Goal: Information Seeking & Learning: Compare options

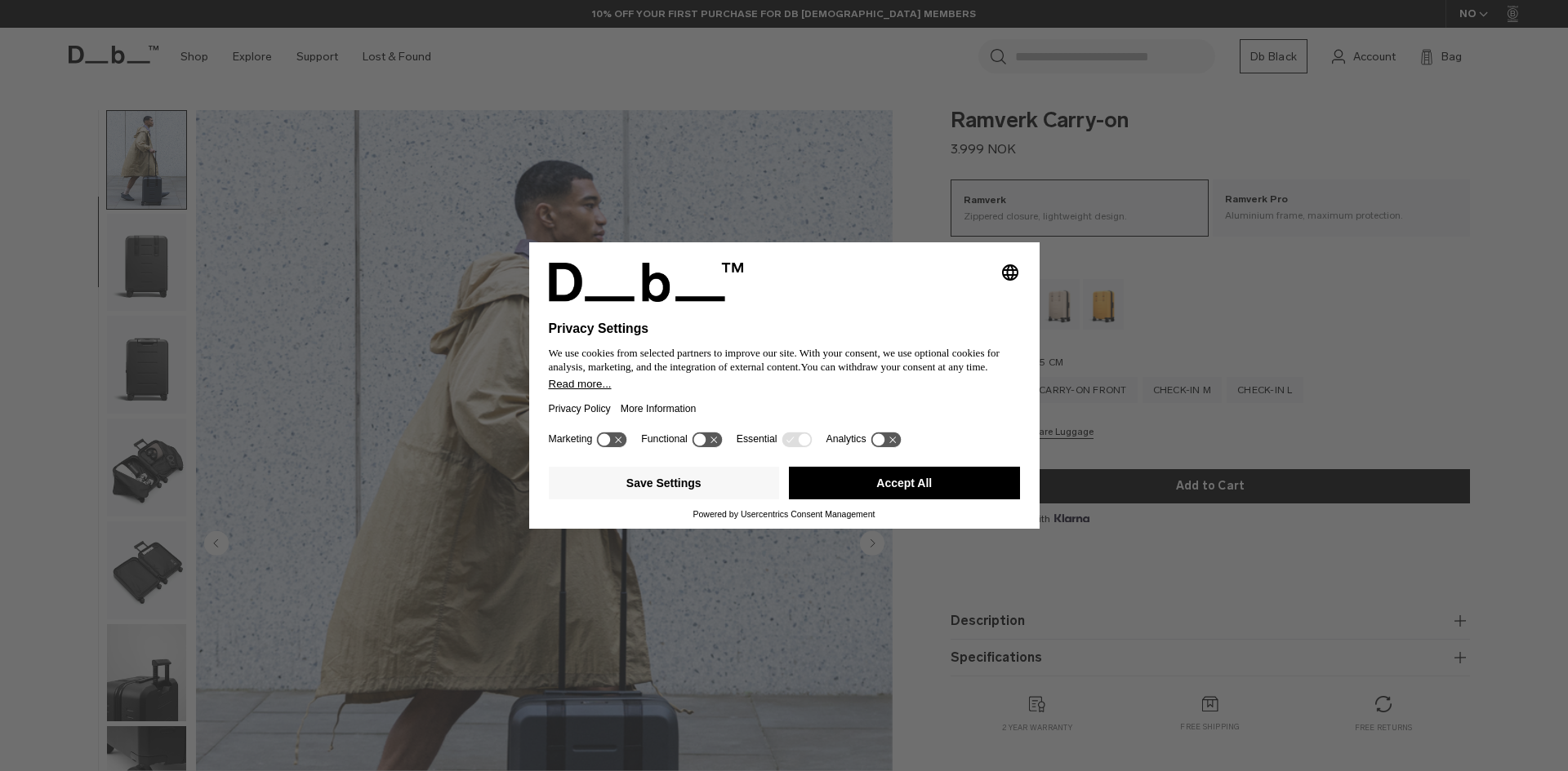
click at [926, 491] on button "Accept All" at bounding box center [904, 483] width 231 height 33
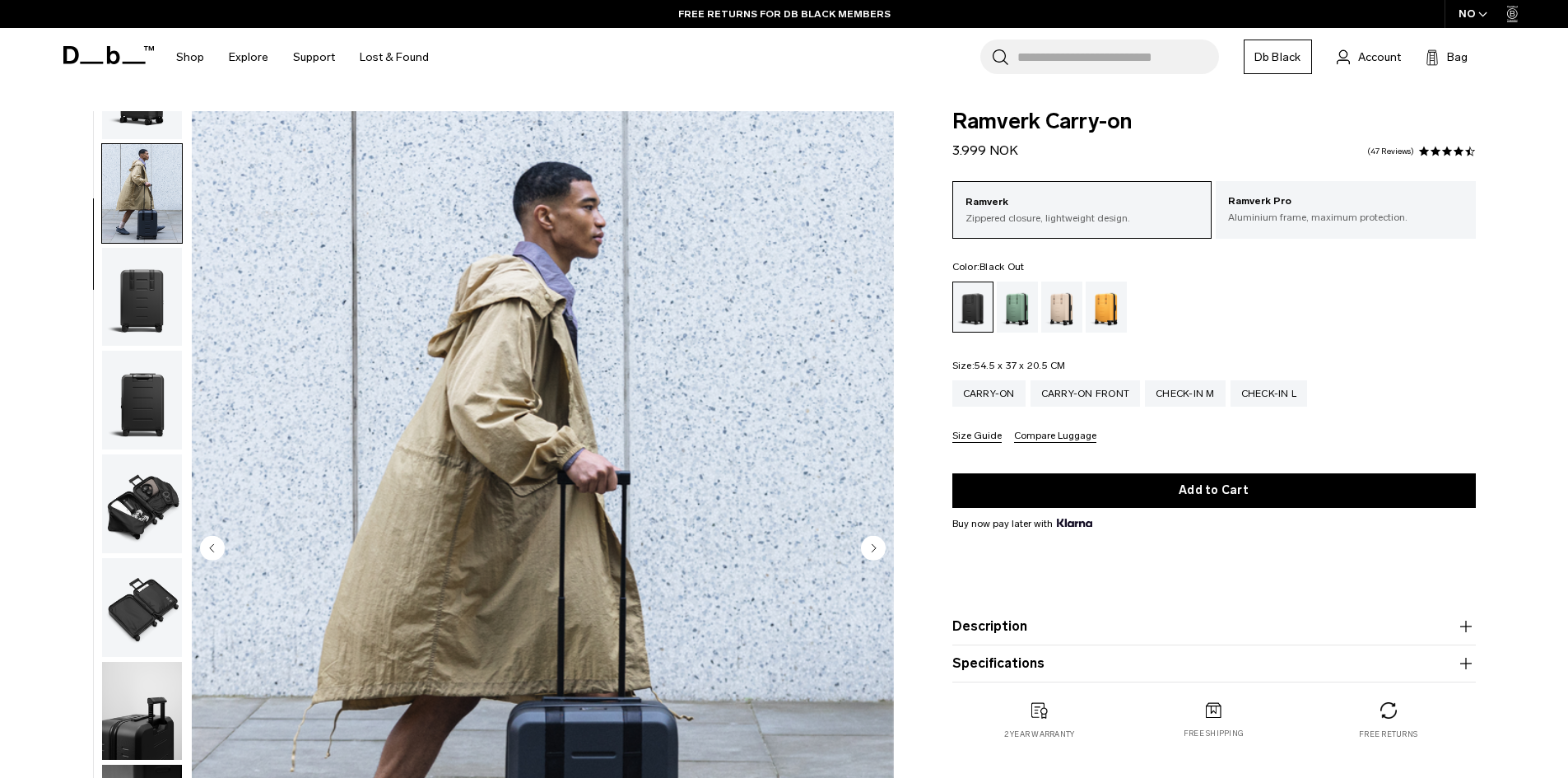
scroll to position [155, 0]
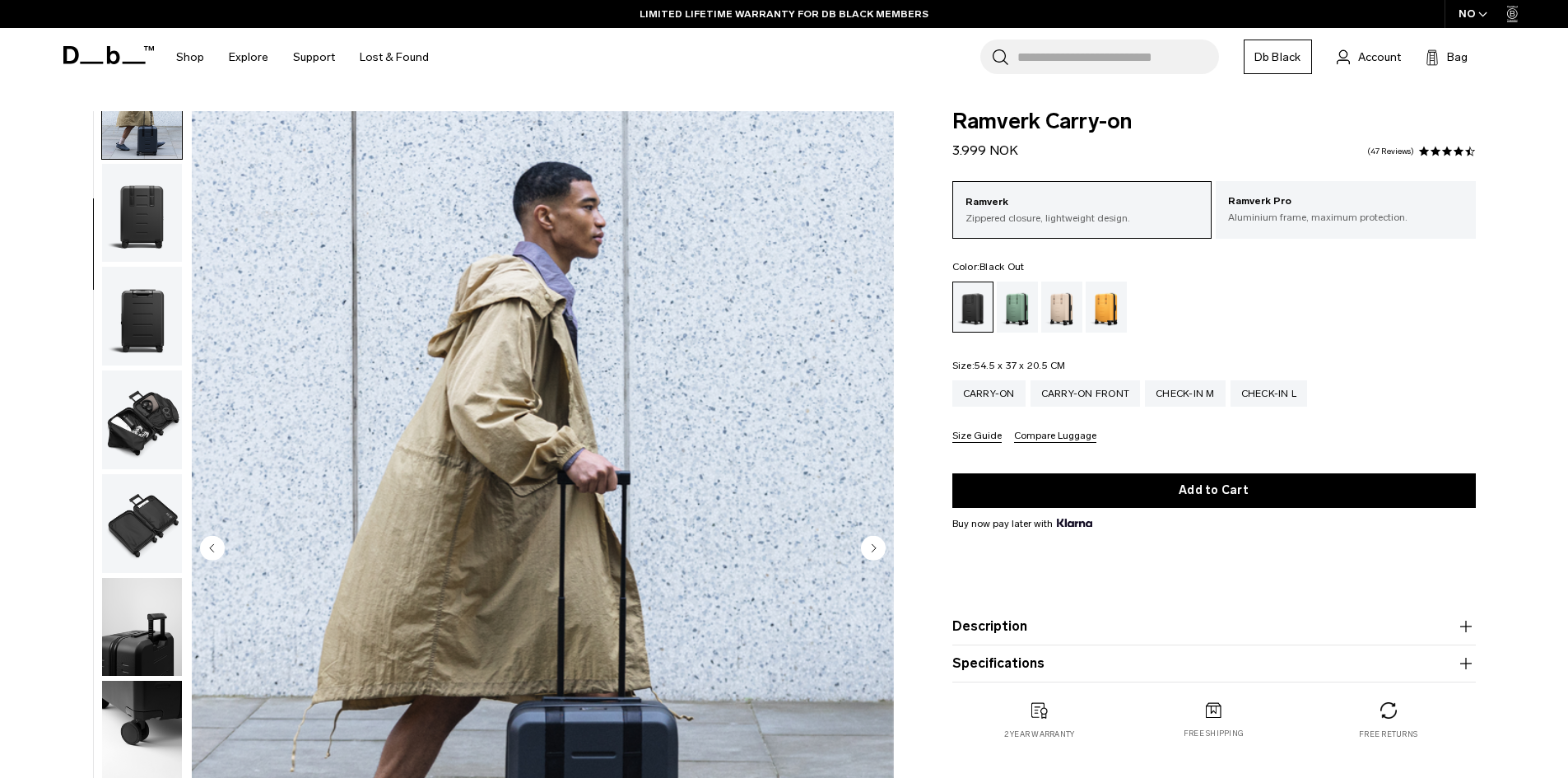
click at [156, 433] on img "button" at bounding box center [142, 420] width 80 height 98
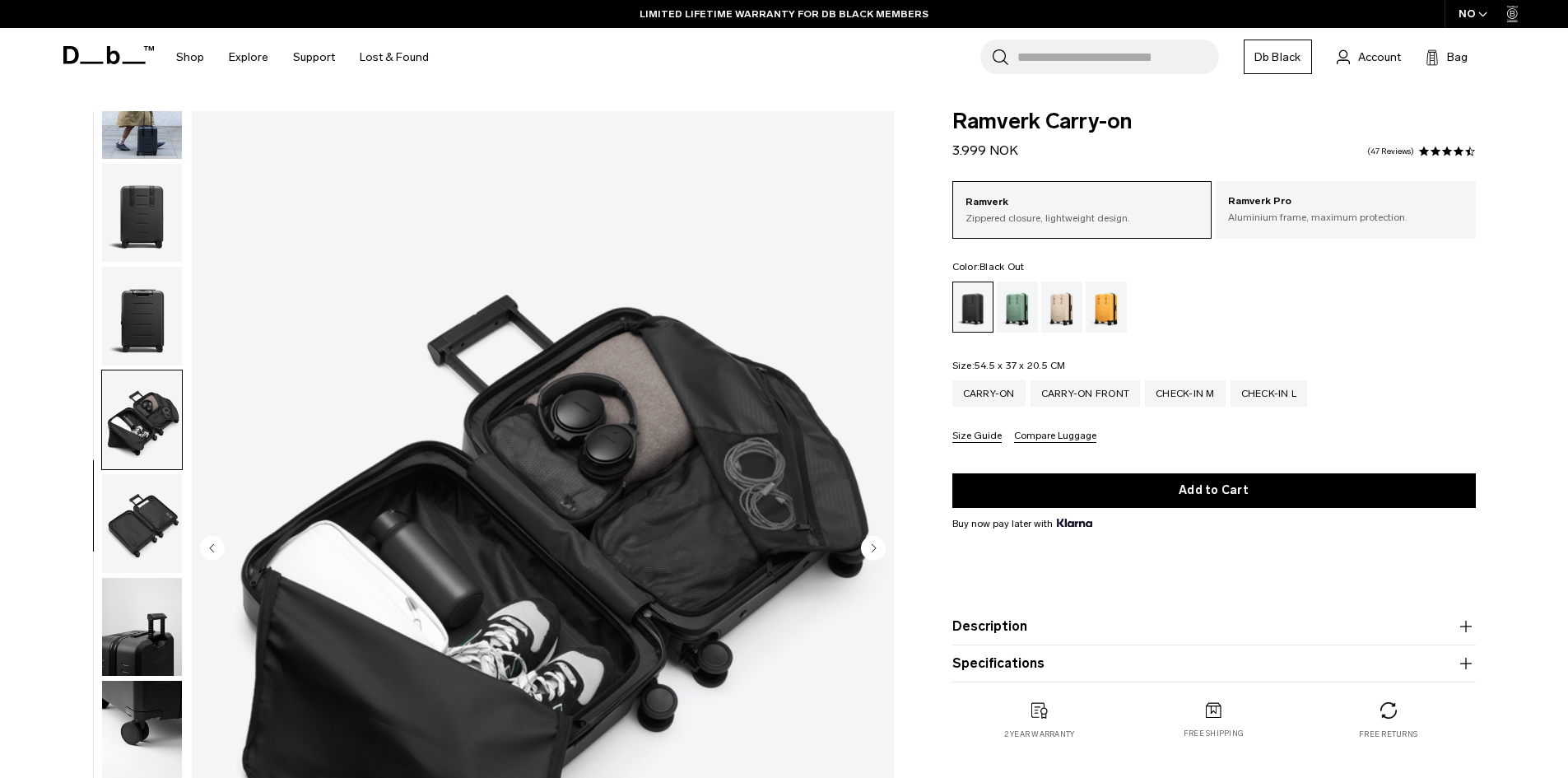
click at [147, 649] on img "button" at bounding box center [142, 627] width 80 height 98
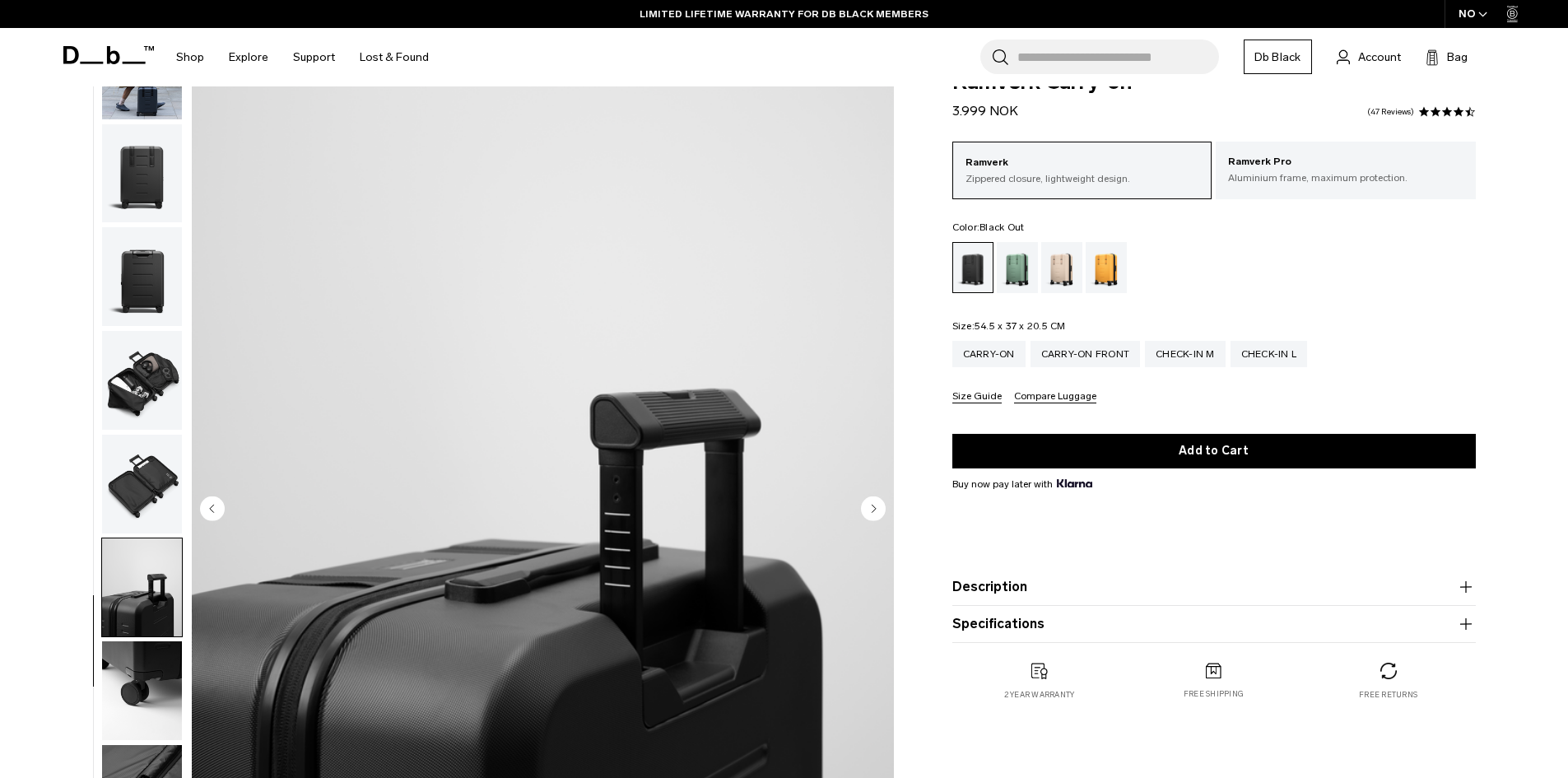
scroll to position [0, 0]
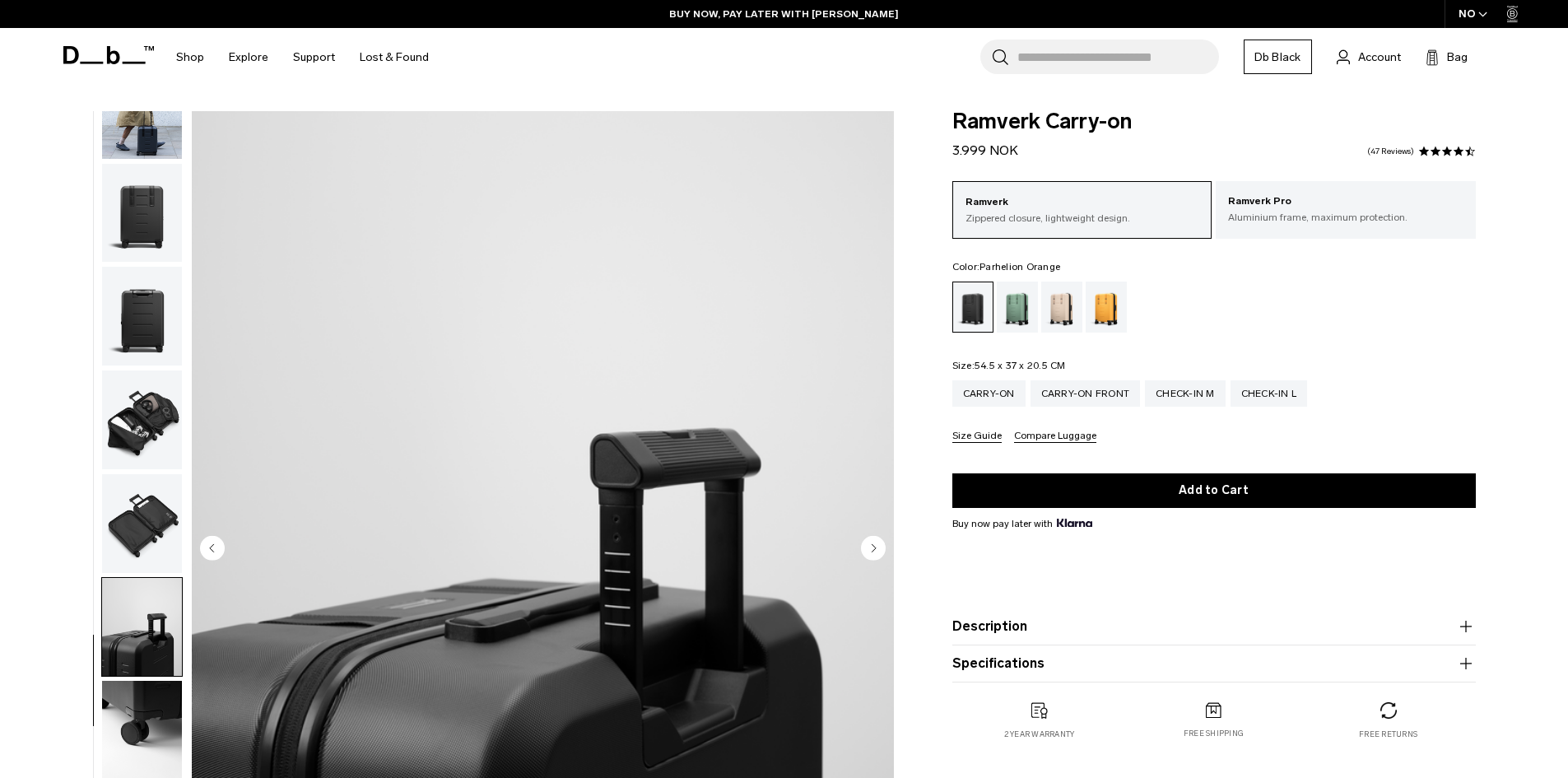
click at [1098, 304] on div "Parhelion Orange" at bounding box center [1107, 306] width 42 height 51
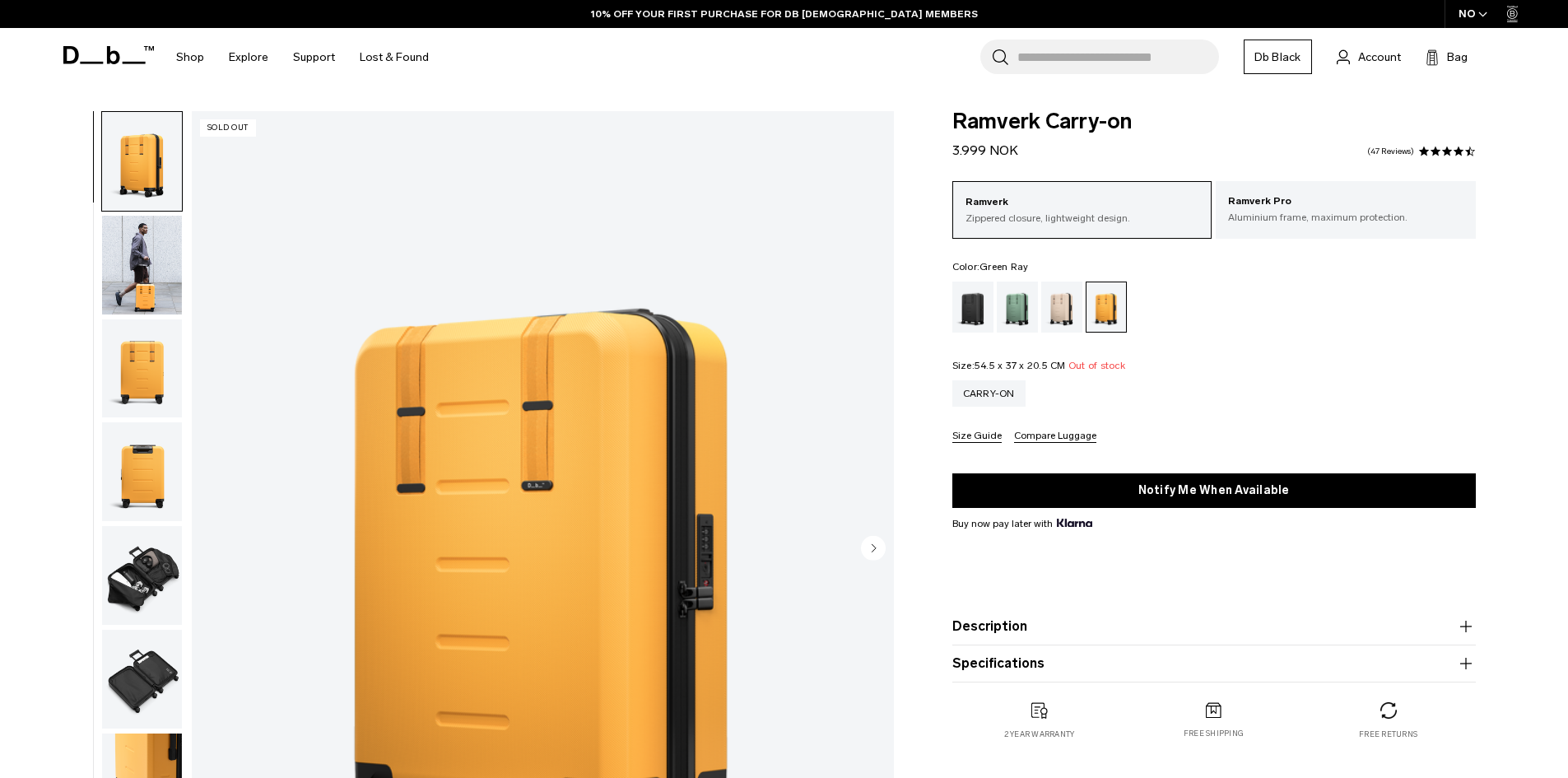
click at [1020, 304] on div "Green Ray" at bounding box center [1018, 306] width 42 height 51
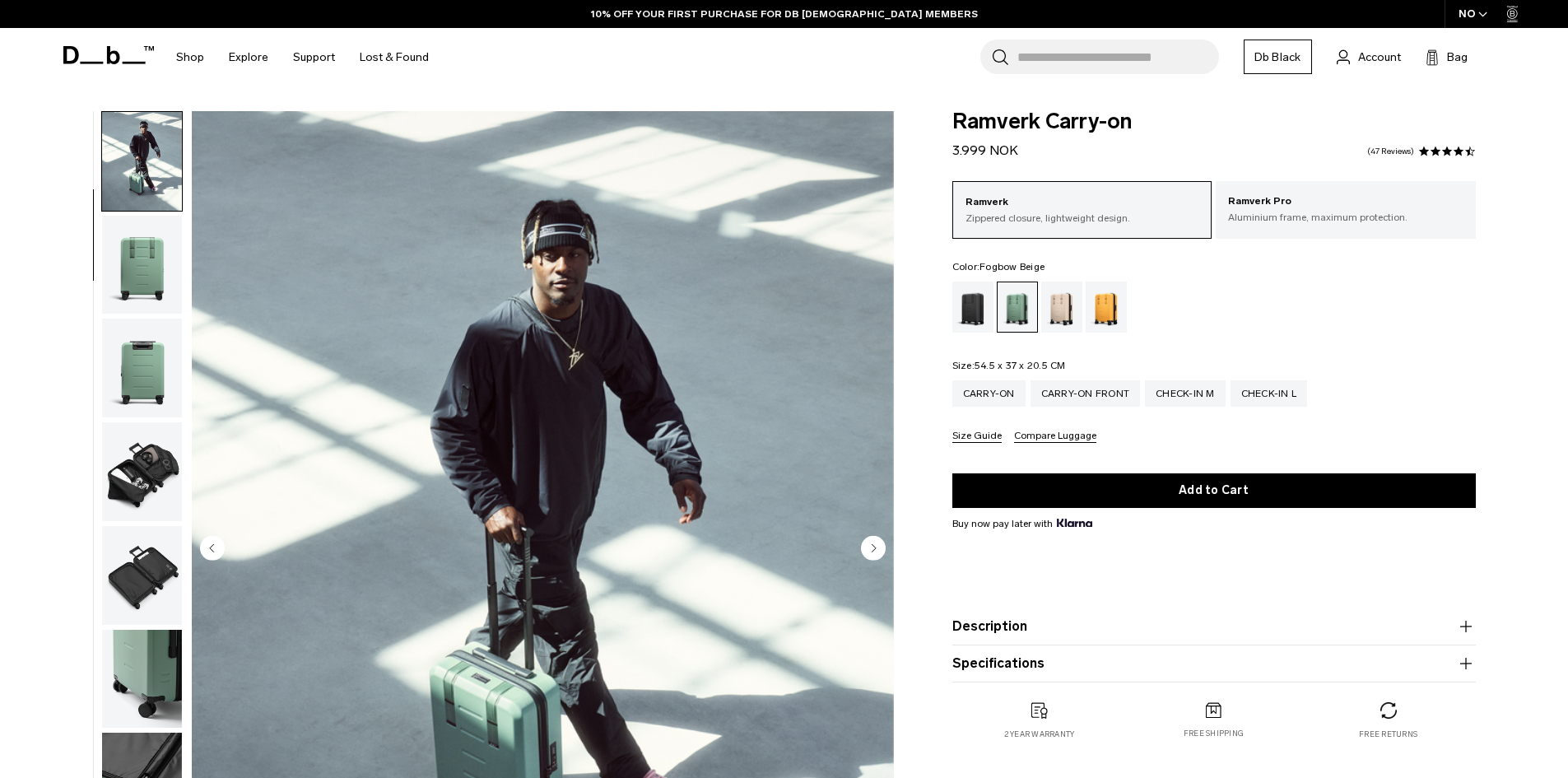
click at [1066, 308] on div "Fogbow Beige" at bounding box center [1062, 306] width 42 height 51
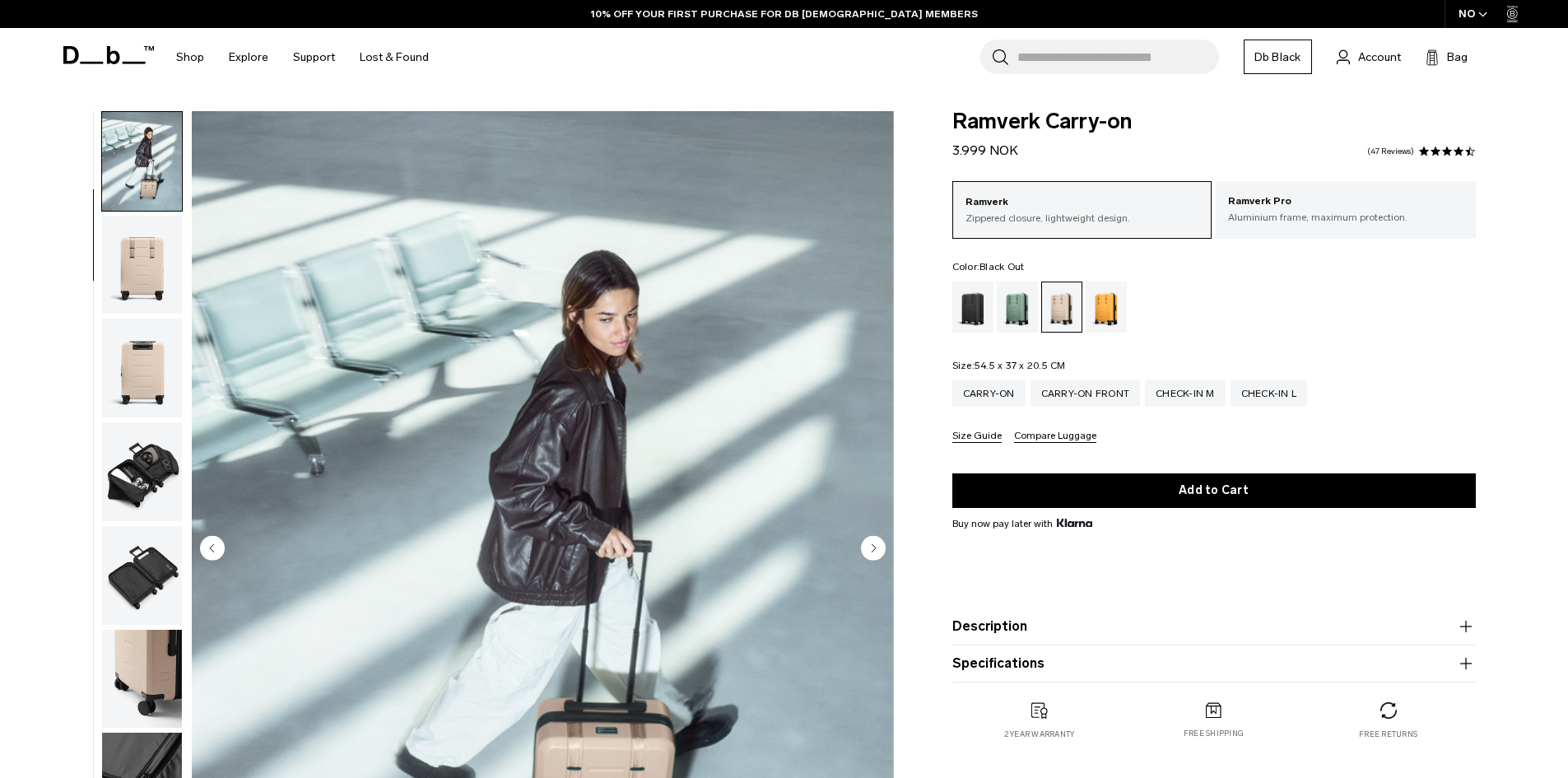
click at [963, 308] on div "Black Out" at bounding box center [973, 306] width 42 height 51
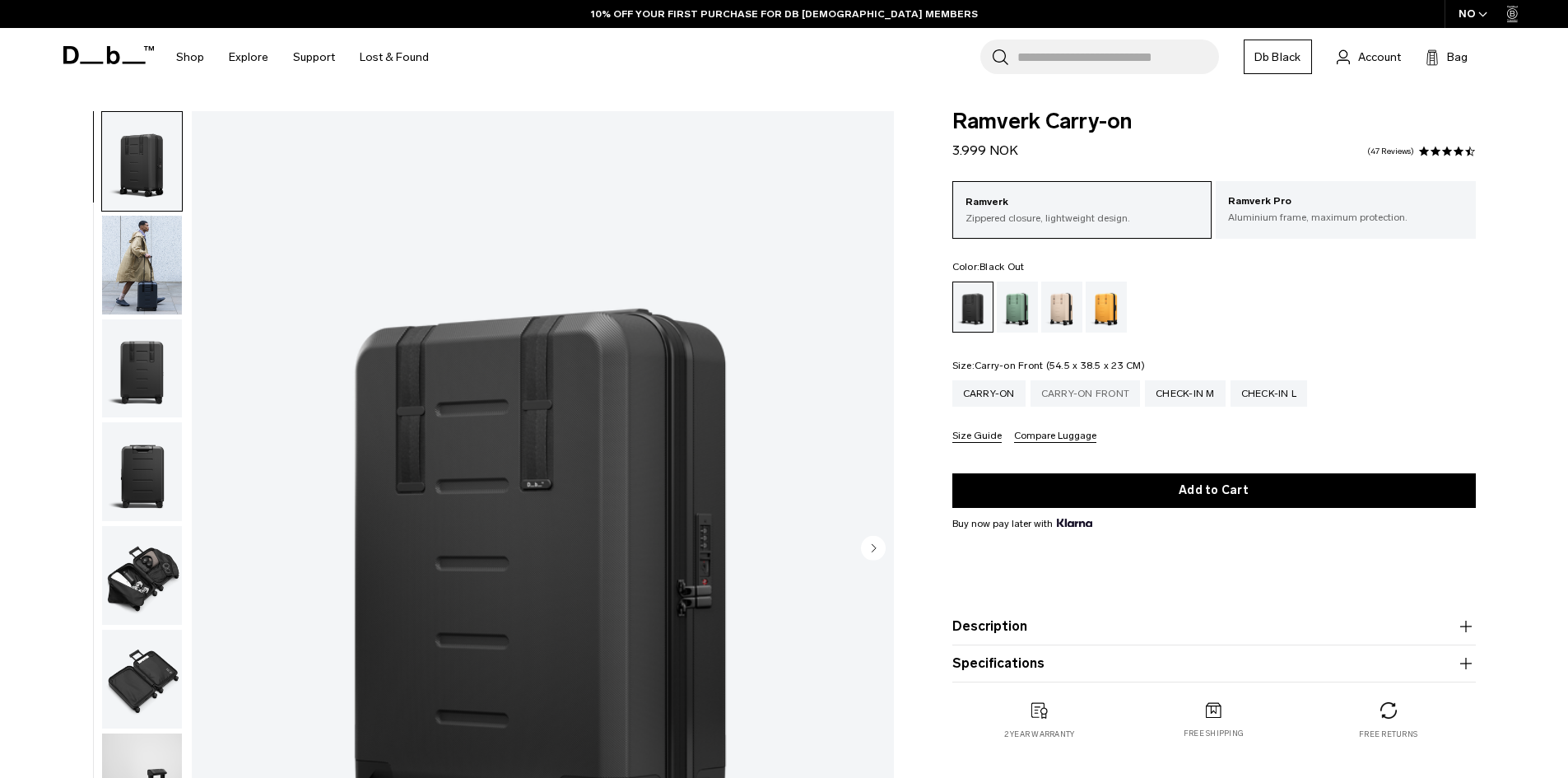
click at [1119, 394] on div "Carry-on Front" at bounding box center [1086, 394] width 110 height 26
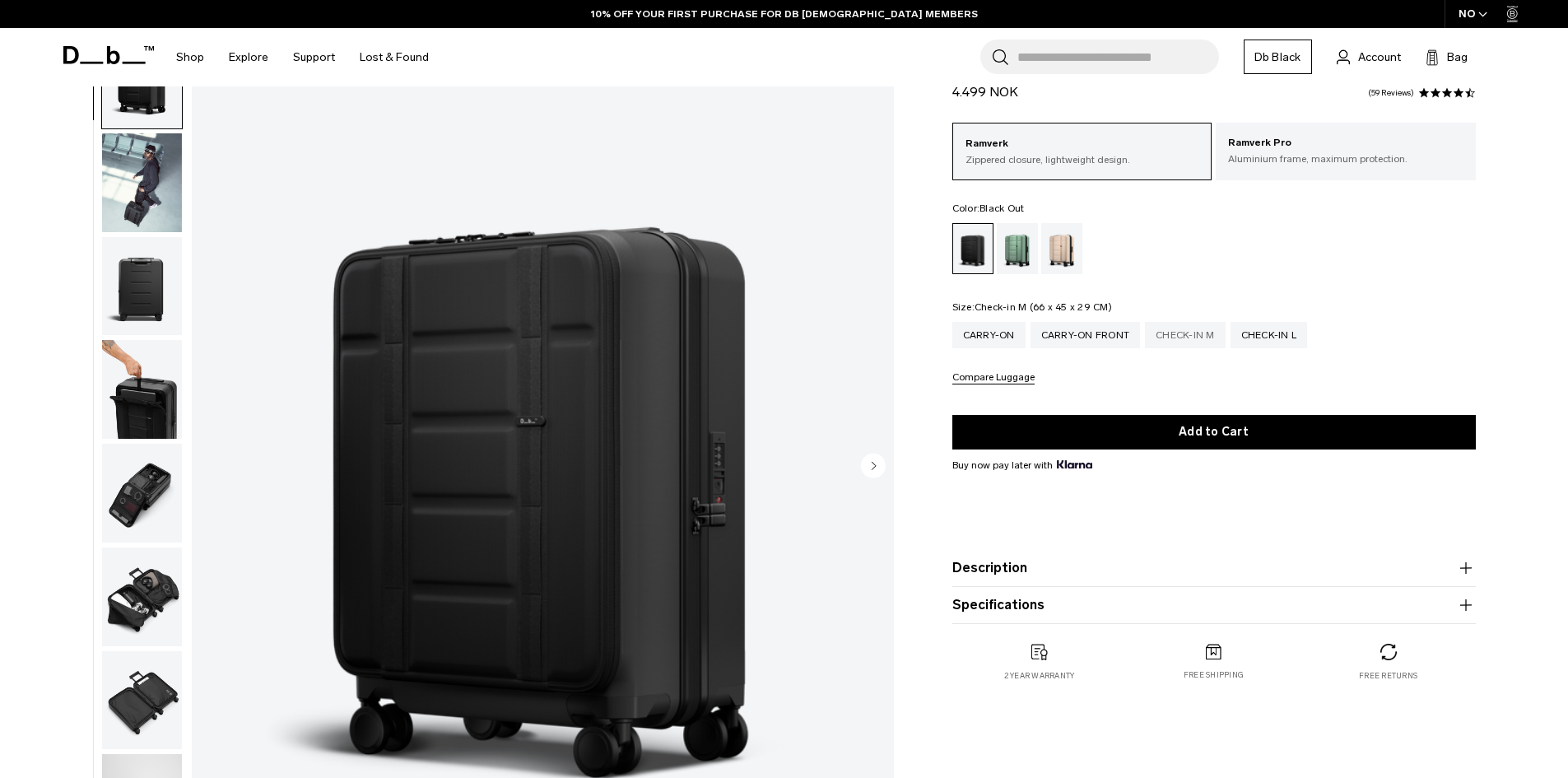
click at [1204, 337] on div "Check-in M" at bounding box center [1185, 335] width 81 height 26
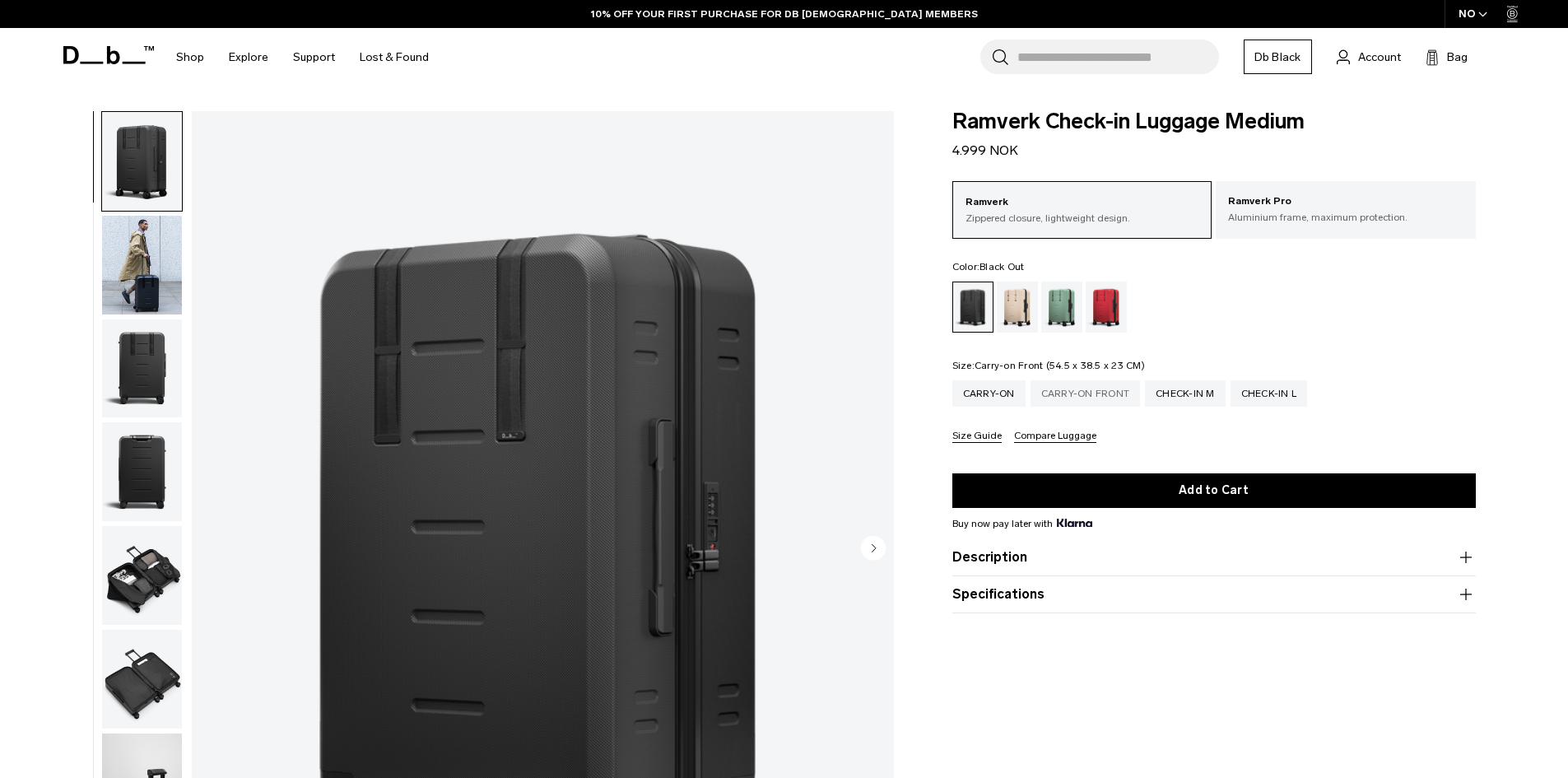
click at [1080, 393] on div "Carry-on Front" at bounding box center [1086, 394] width 110 height 26
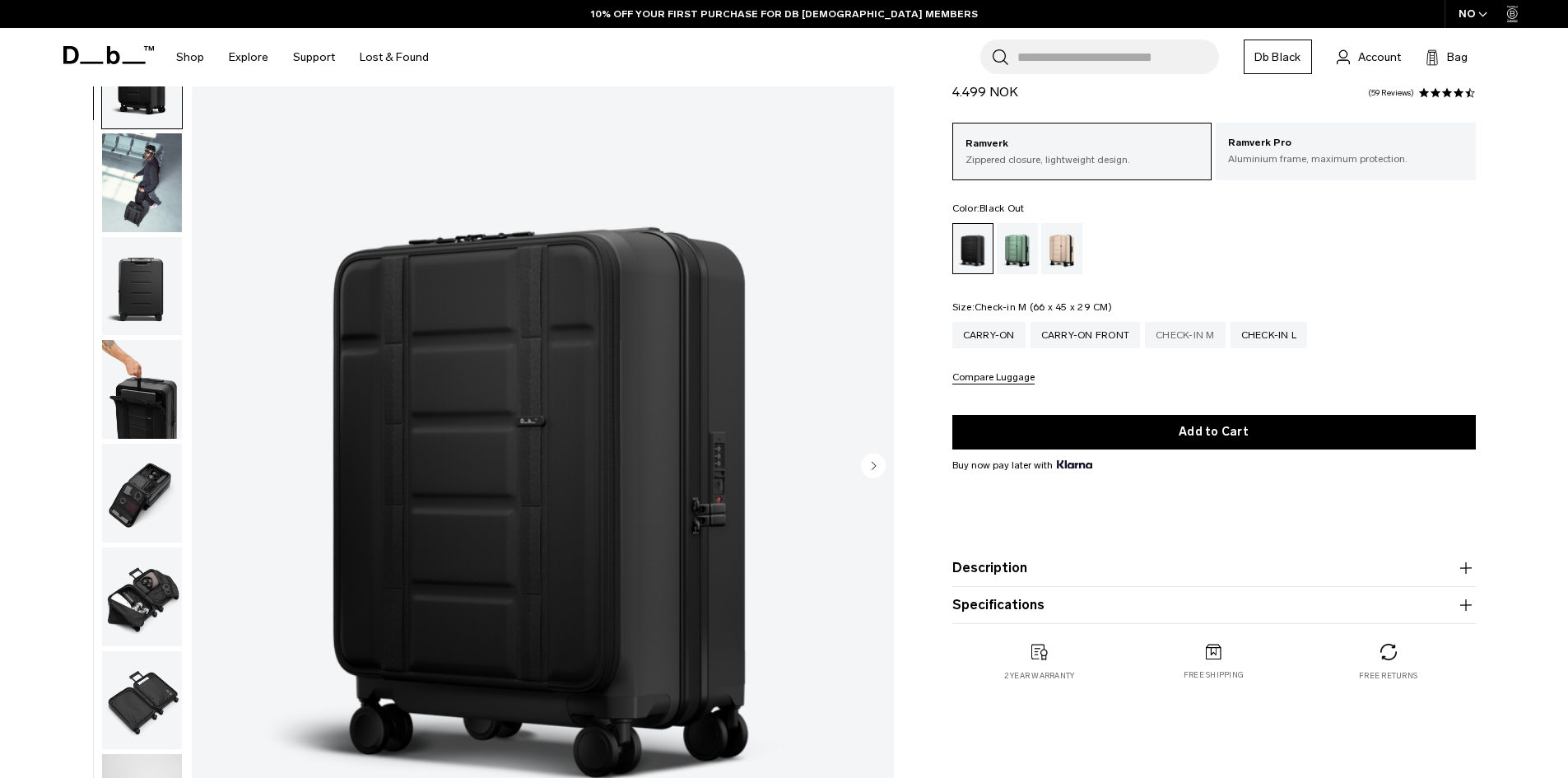
click at [1177, 337] on div "Check-in M" at bounding box center [1185, 335] width 81 height 26
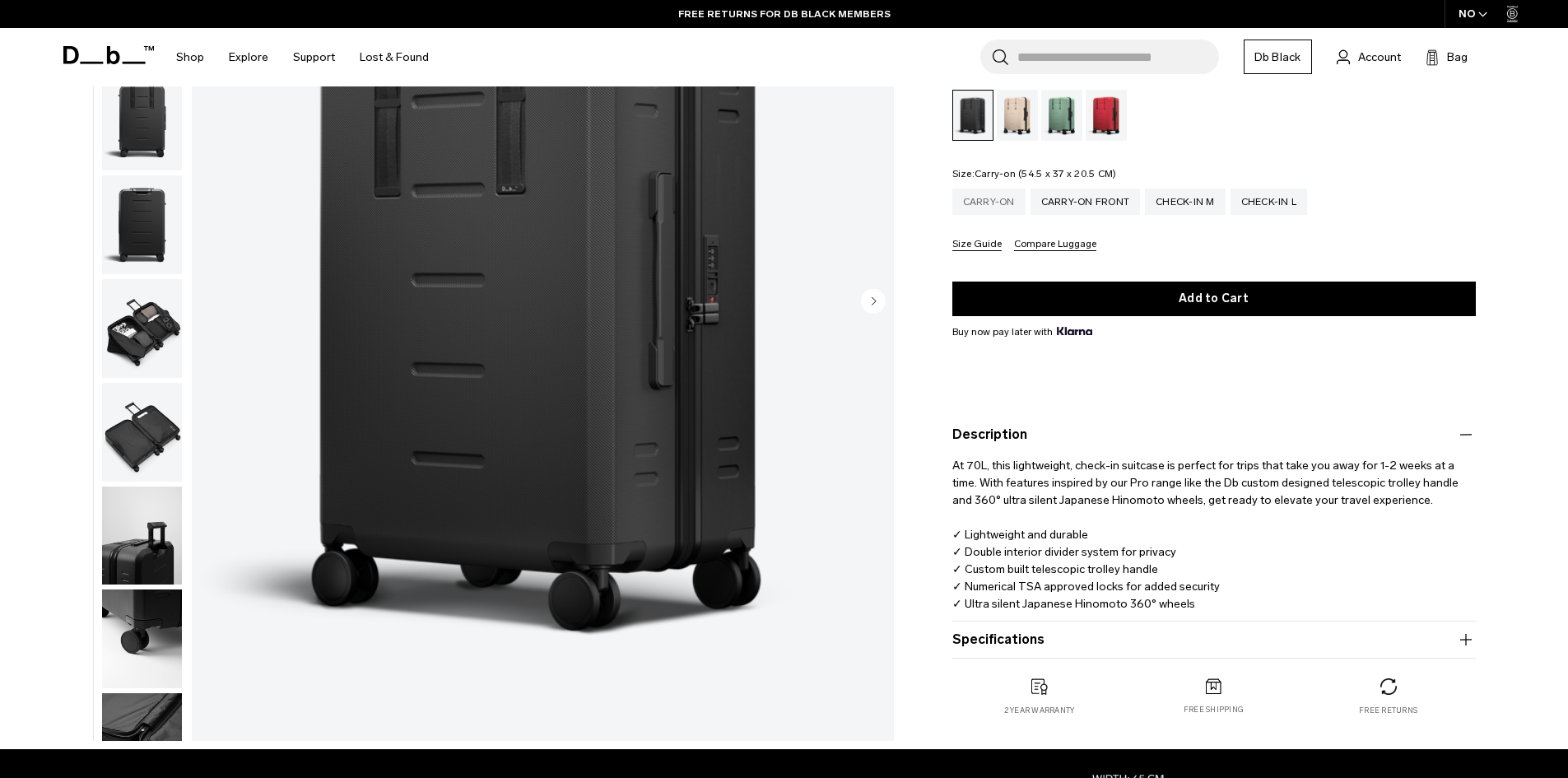
click at [981, 196] on div "Carry-on" at bounding box center [989, 202] width 74 height 26
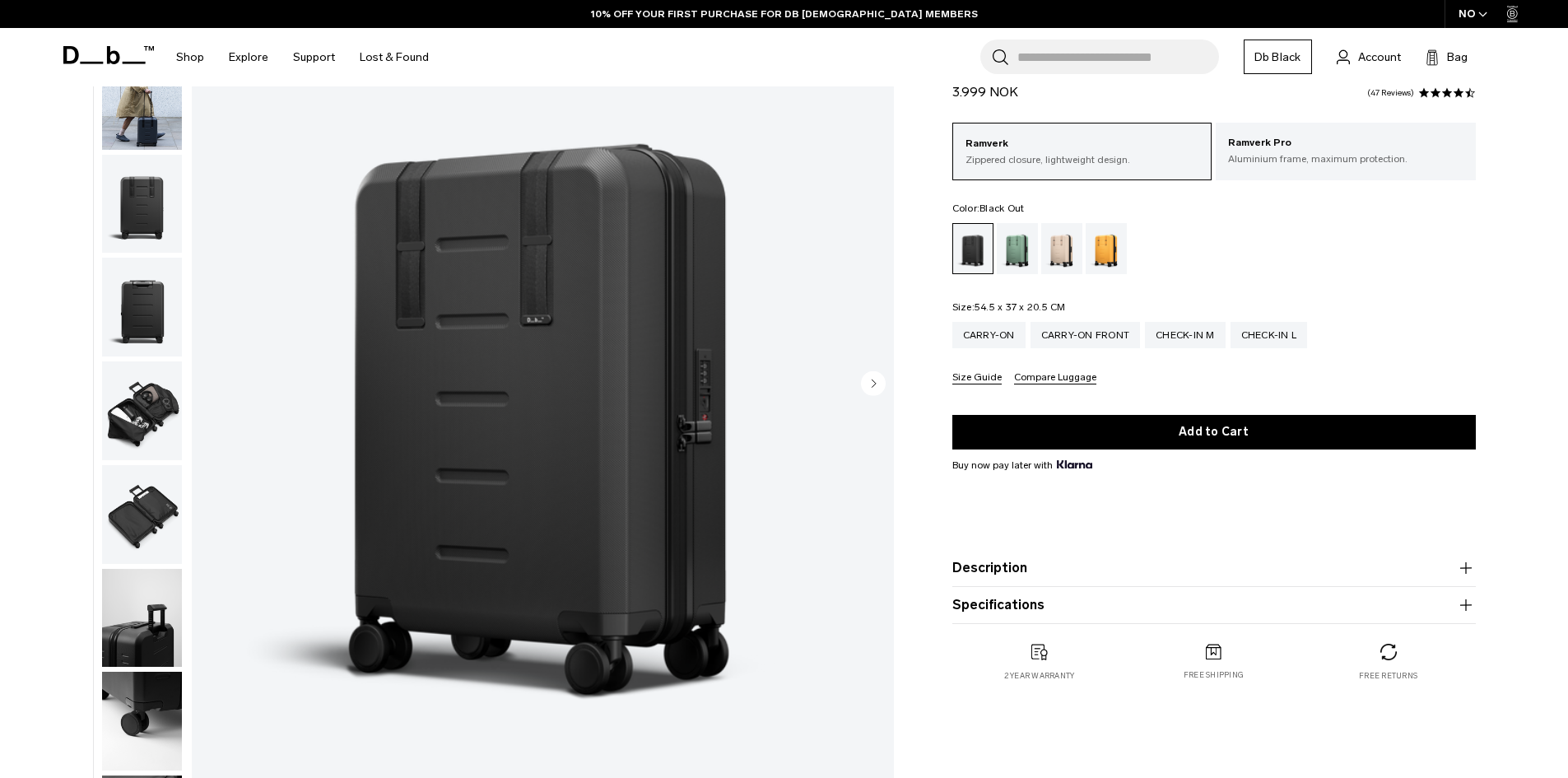
click at [996, 572] on button "Description" at bounding box center [1214, 568] width 524 height 20
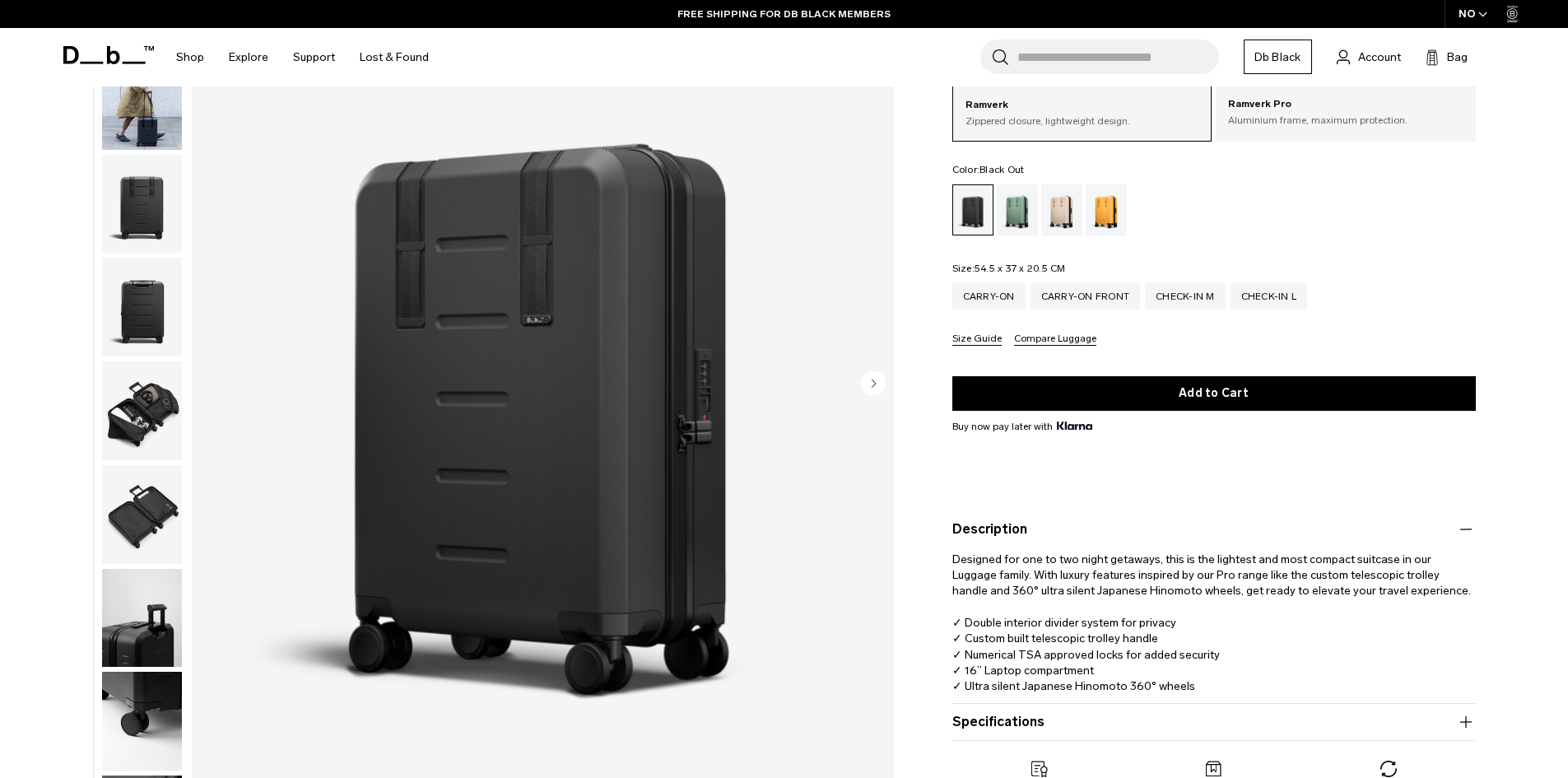
click at [165, 123] on img "button" at bounding box center [142, 99] width 80 height 98
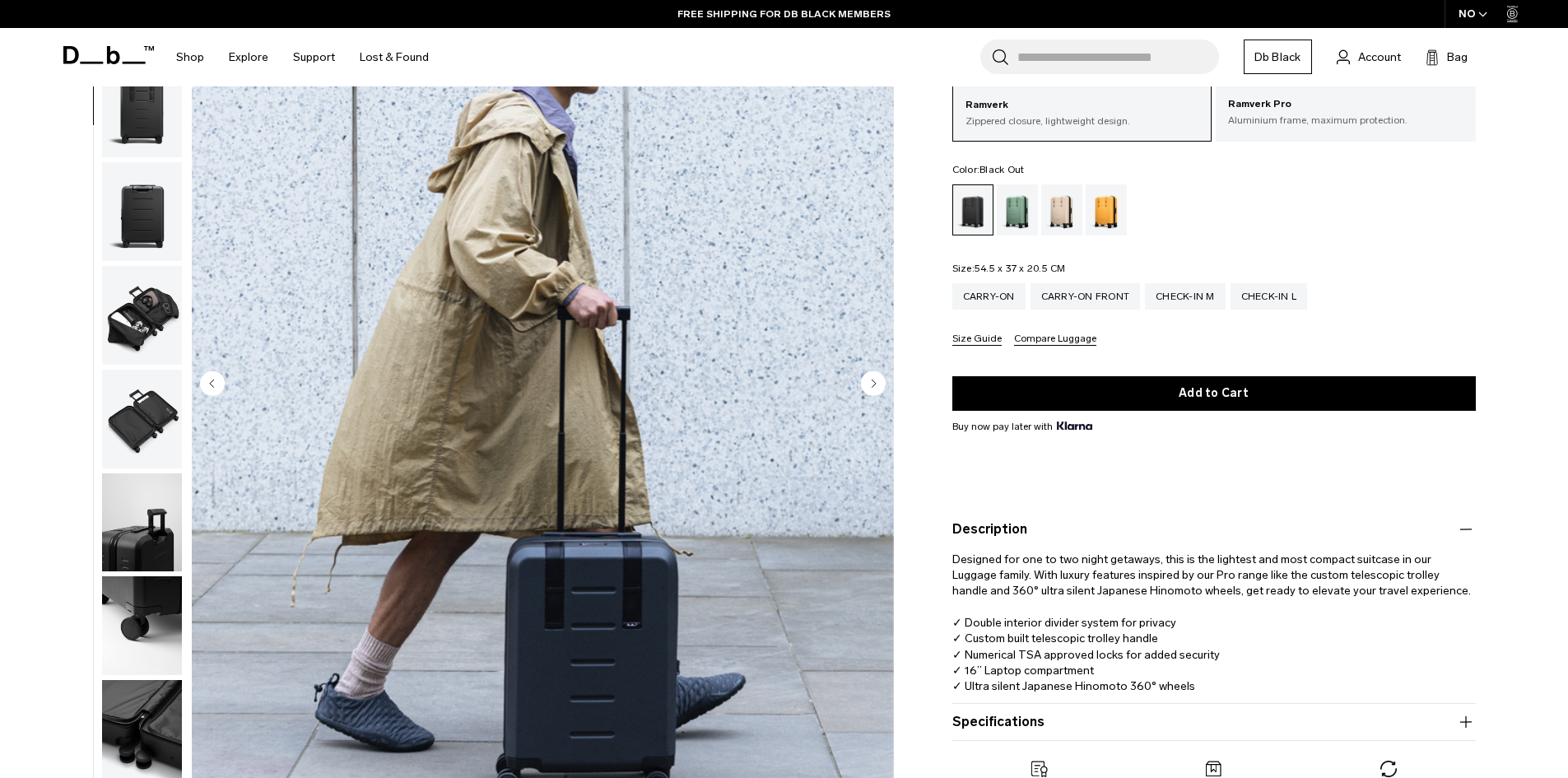
scroll to position [103, 0]
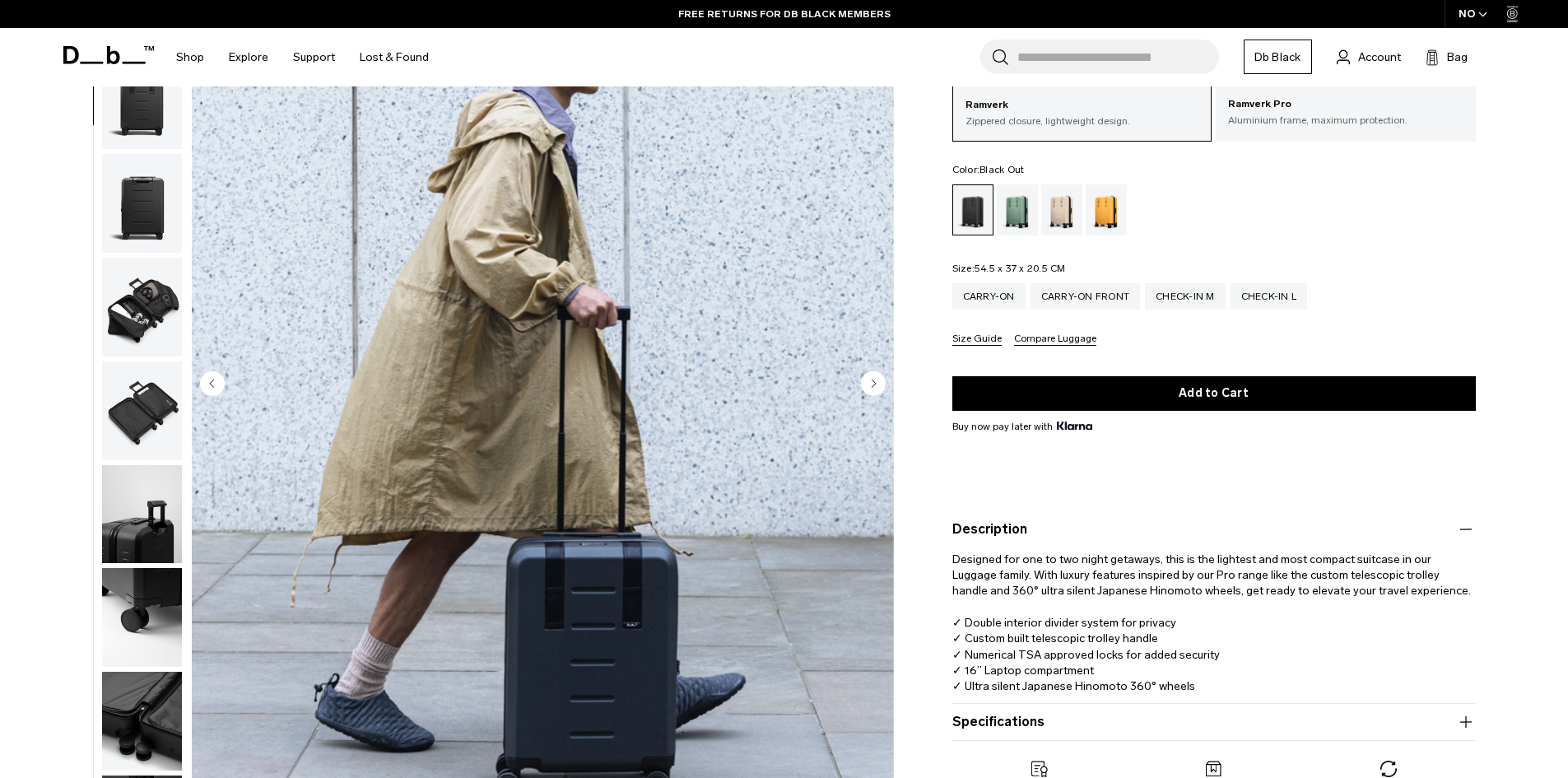
click at [124, 304] on img "button" at bounding box center [142, 306] width 80 height 98
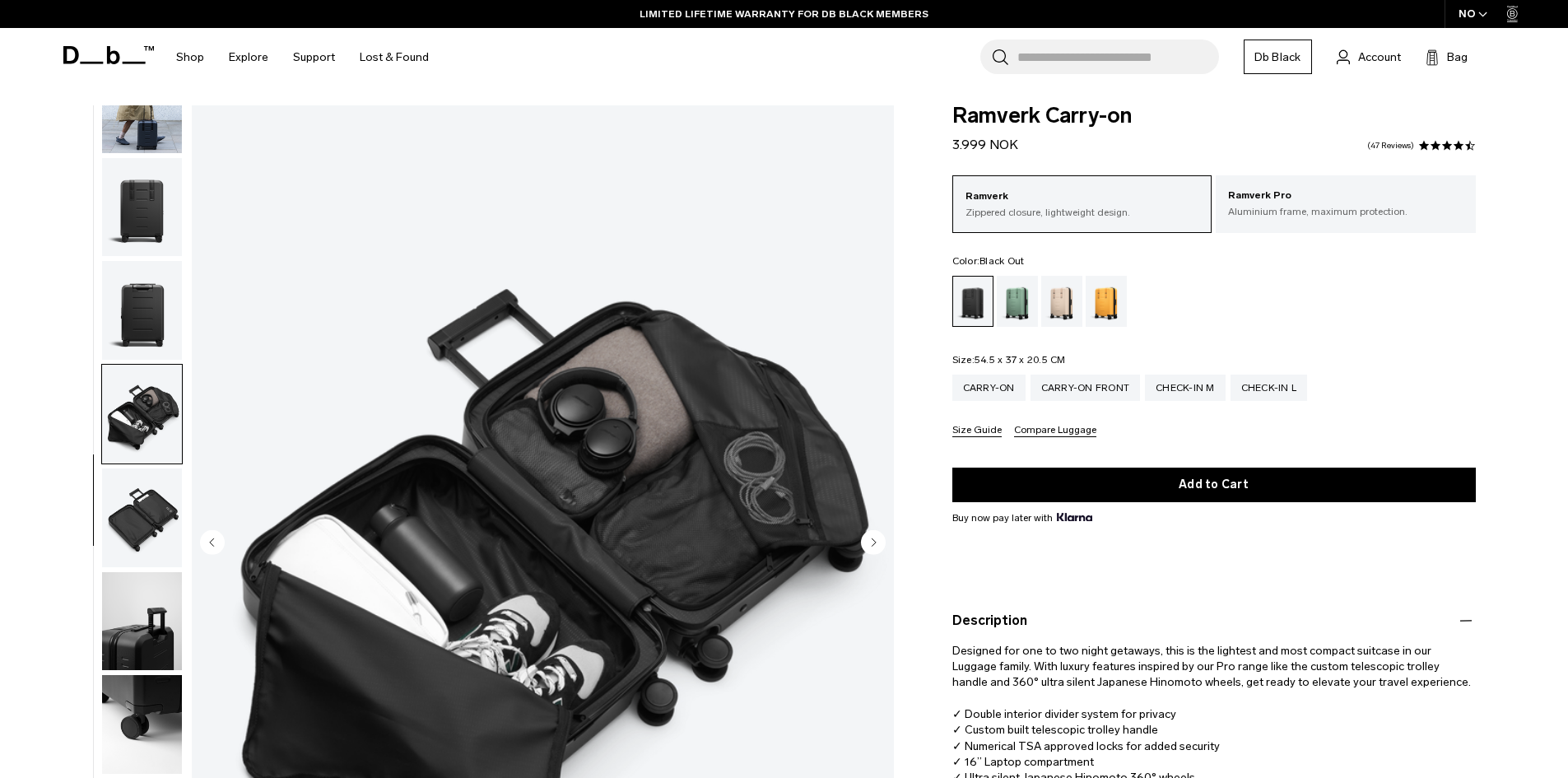
scroll to position [0, 0]
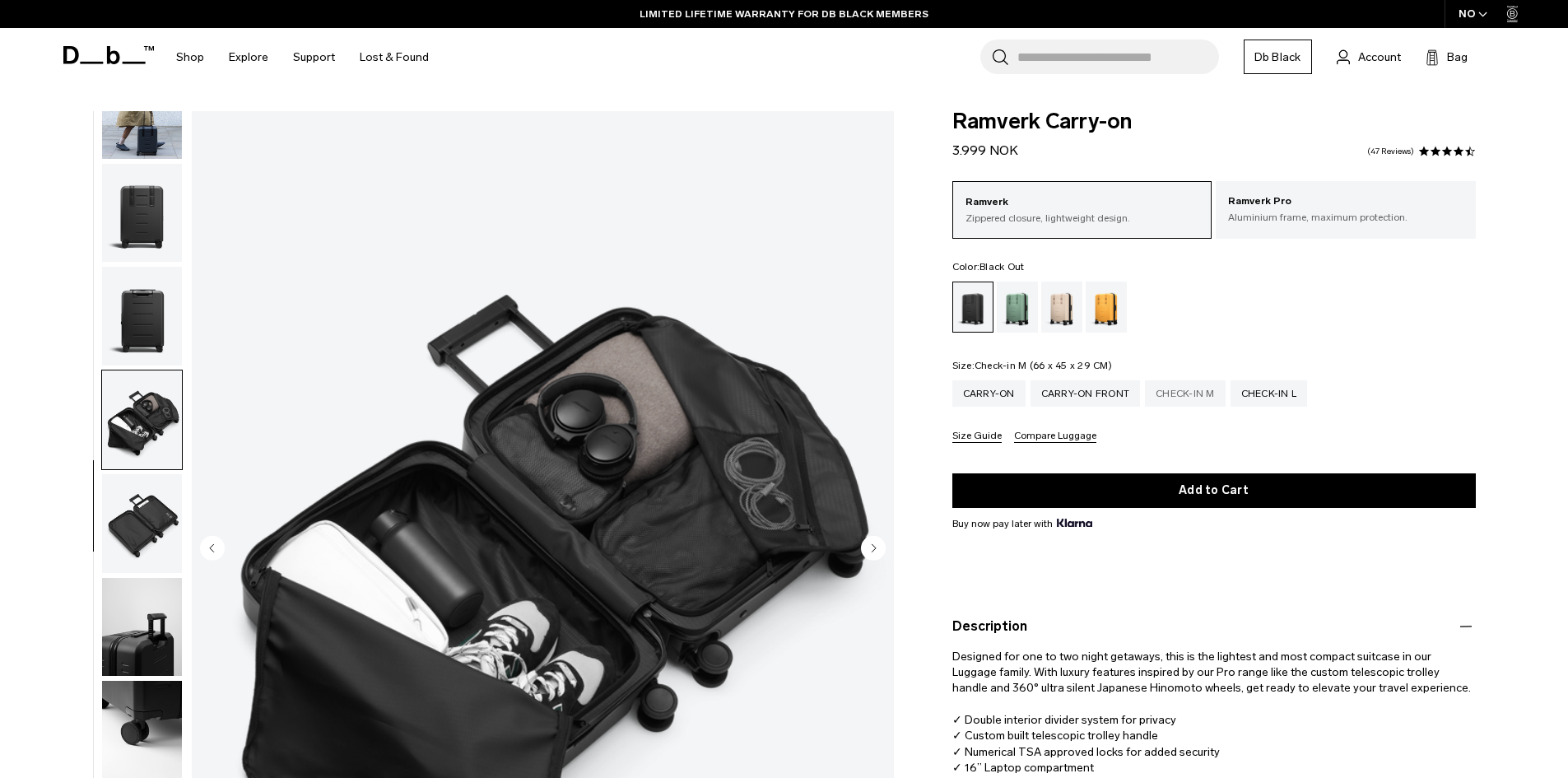
click at [1203, 399] on div "Check-in M" at bounding box center [1185, 394] width 81 height 26
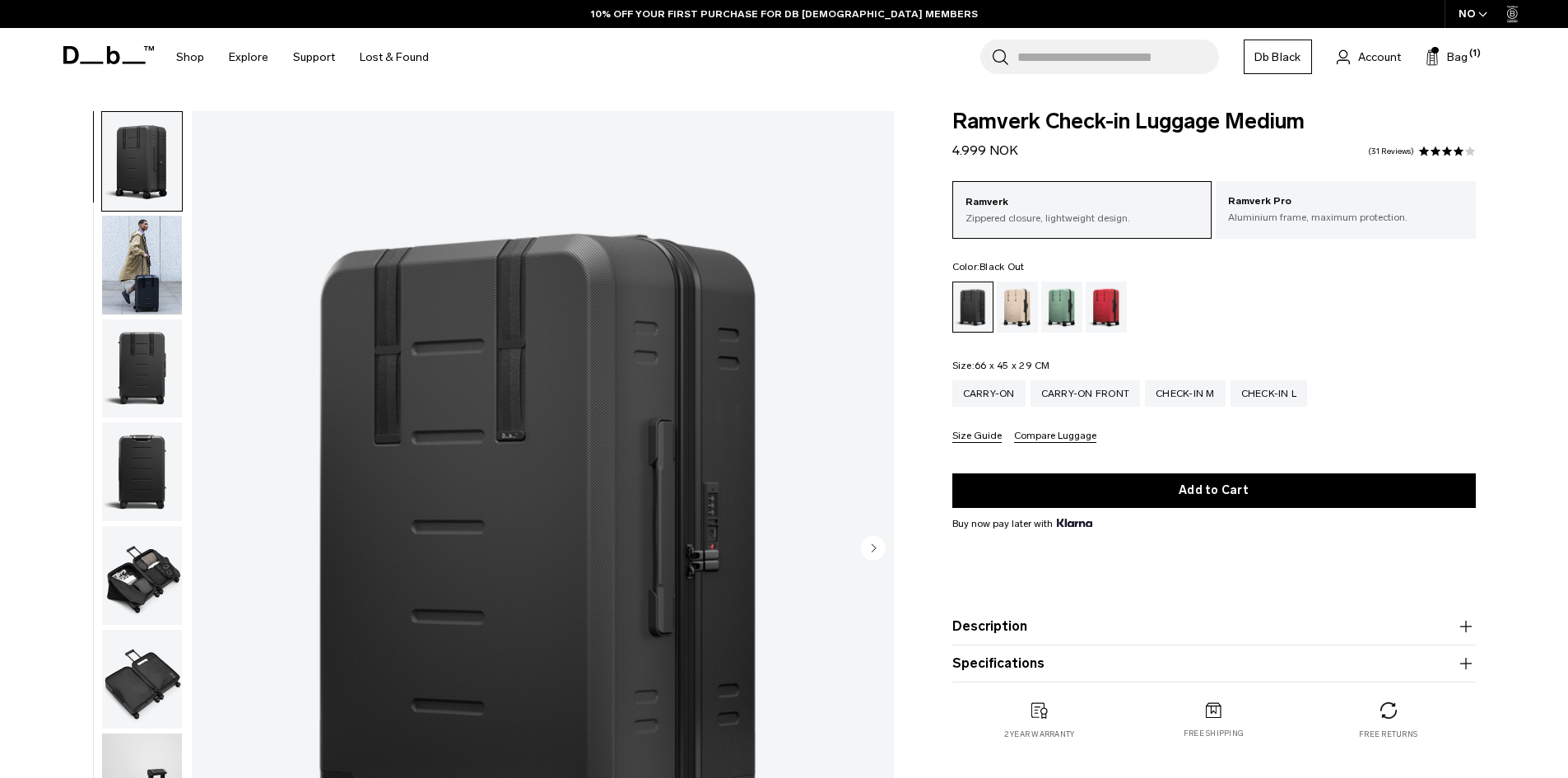
click at [130, 562] on img "button" at bounding box center [142, 575] width 80 height 98
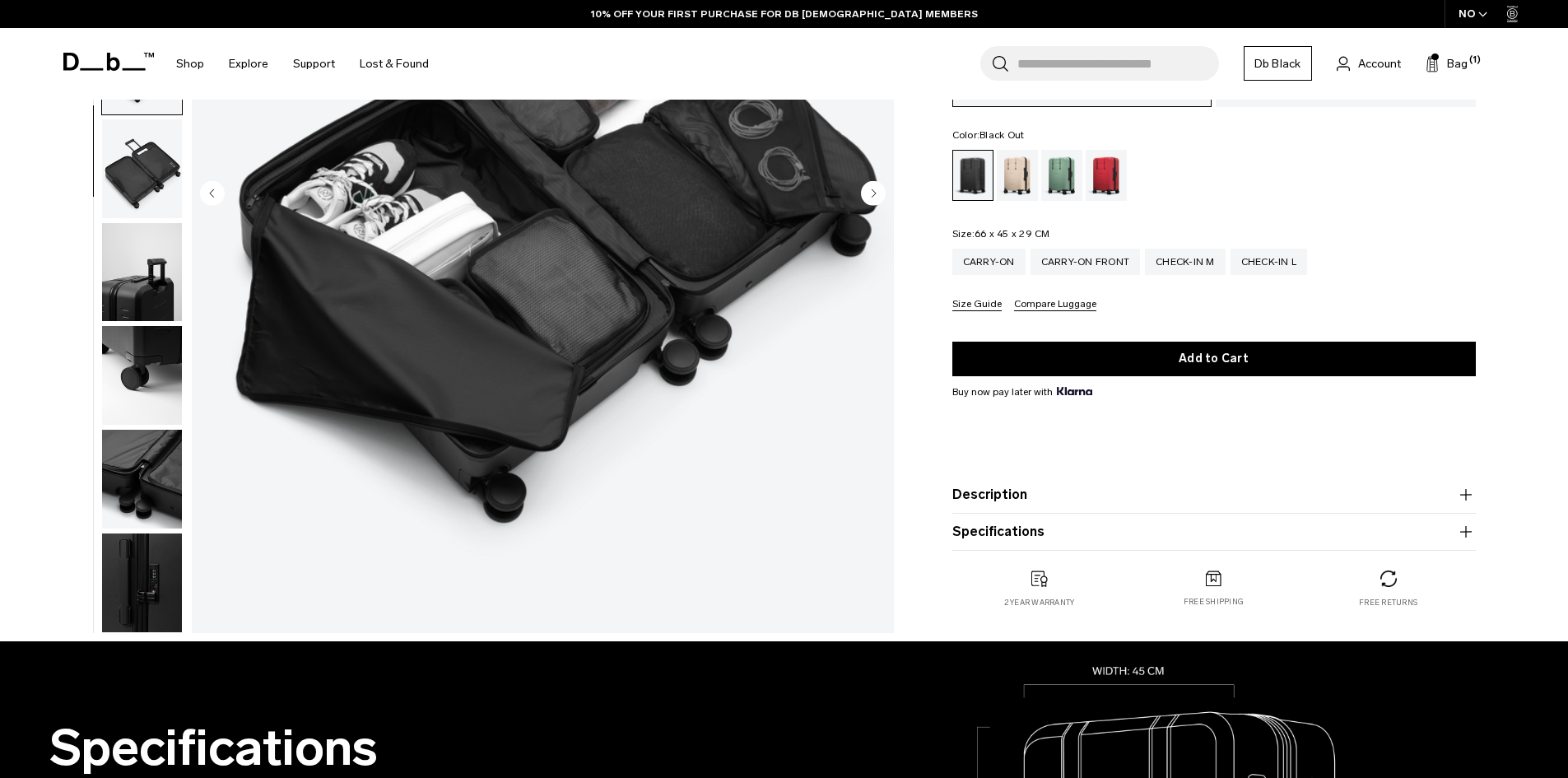
scroll to position [165, 0]
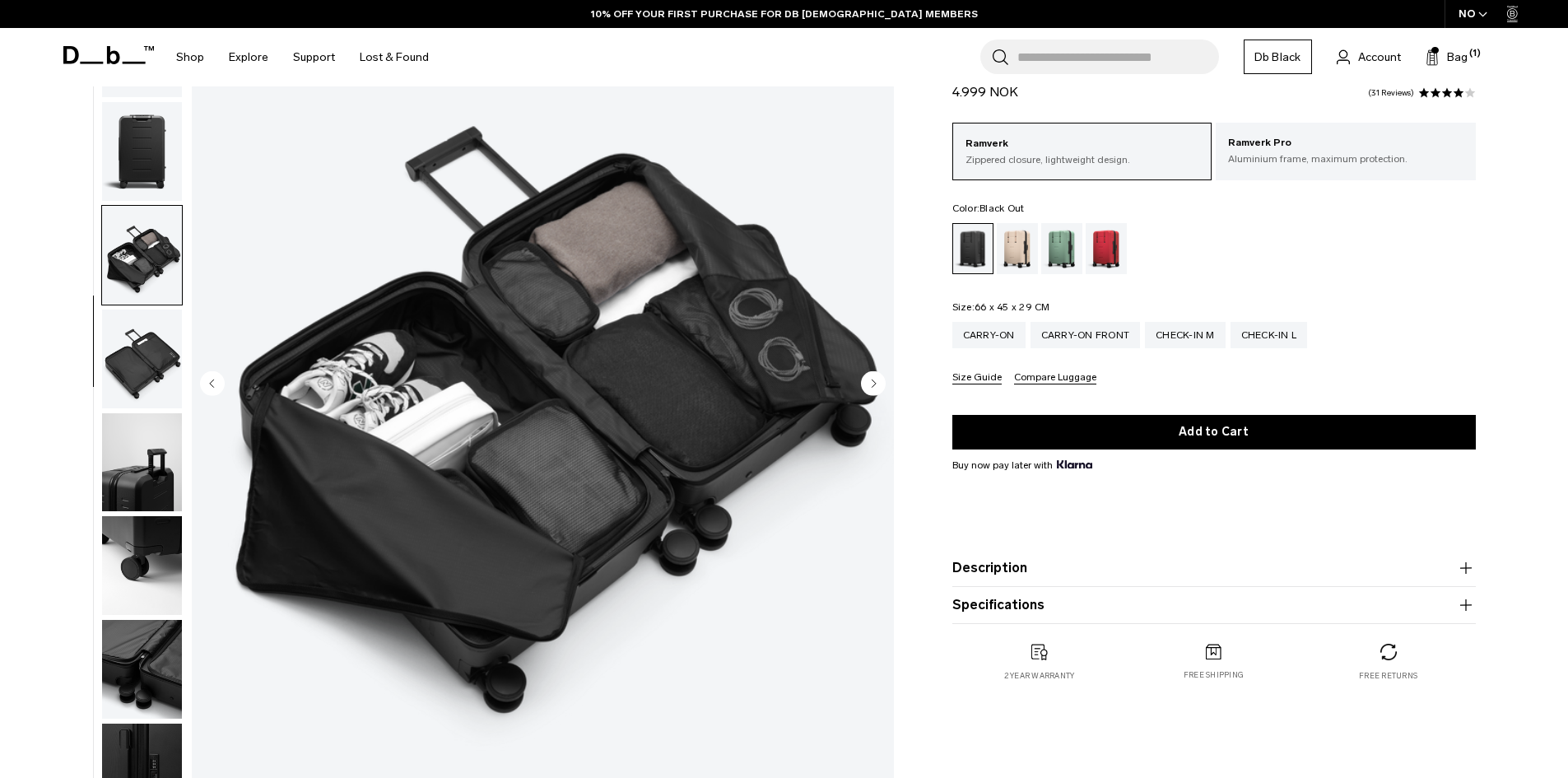
click at [138, 464] on img "button" at bounding box center [142, 463] width 80 height 98
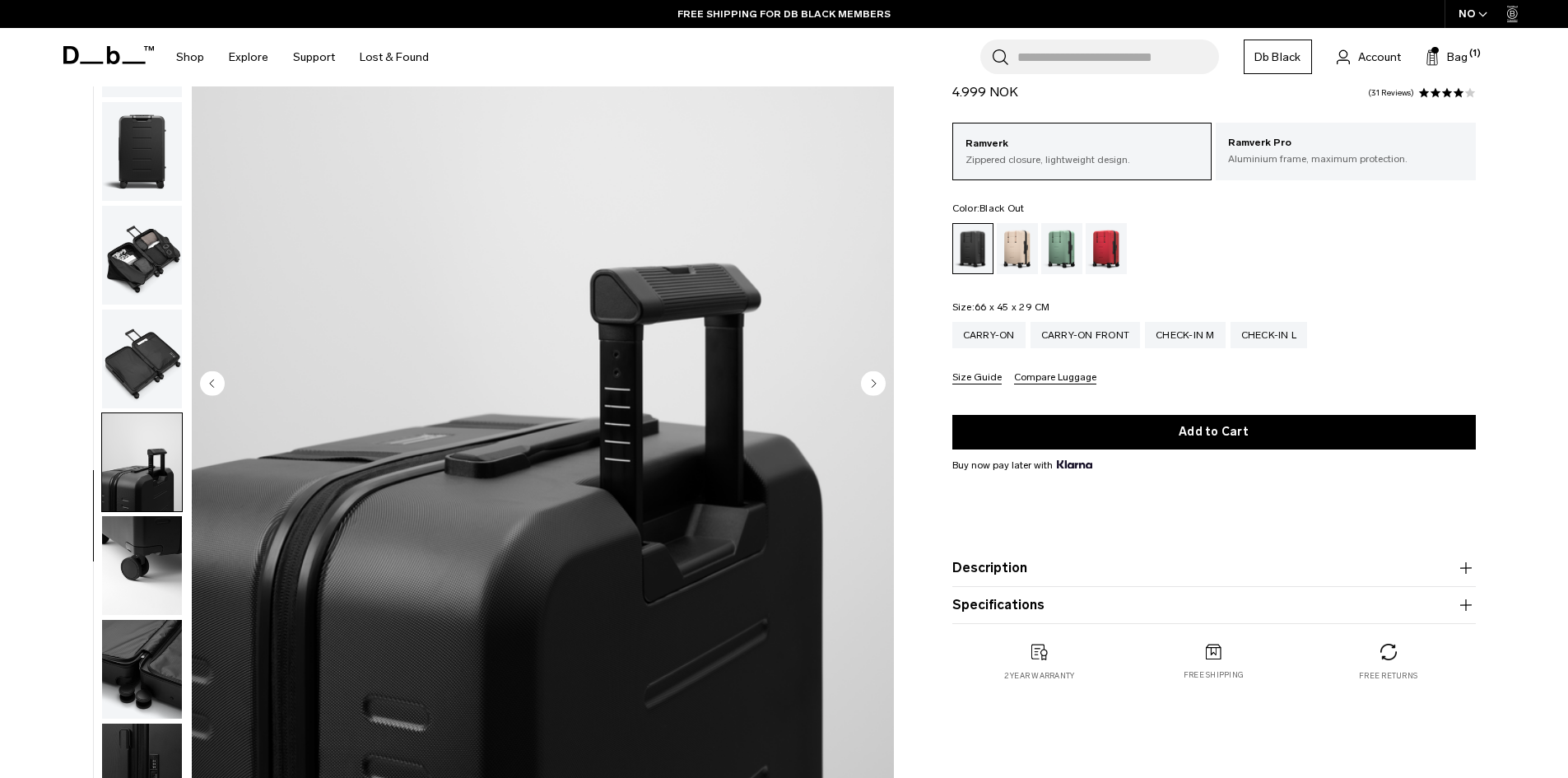
click at [136, 330] on img "button" at bounding box center [142, 358] width 80 height 98
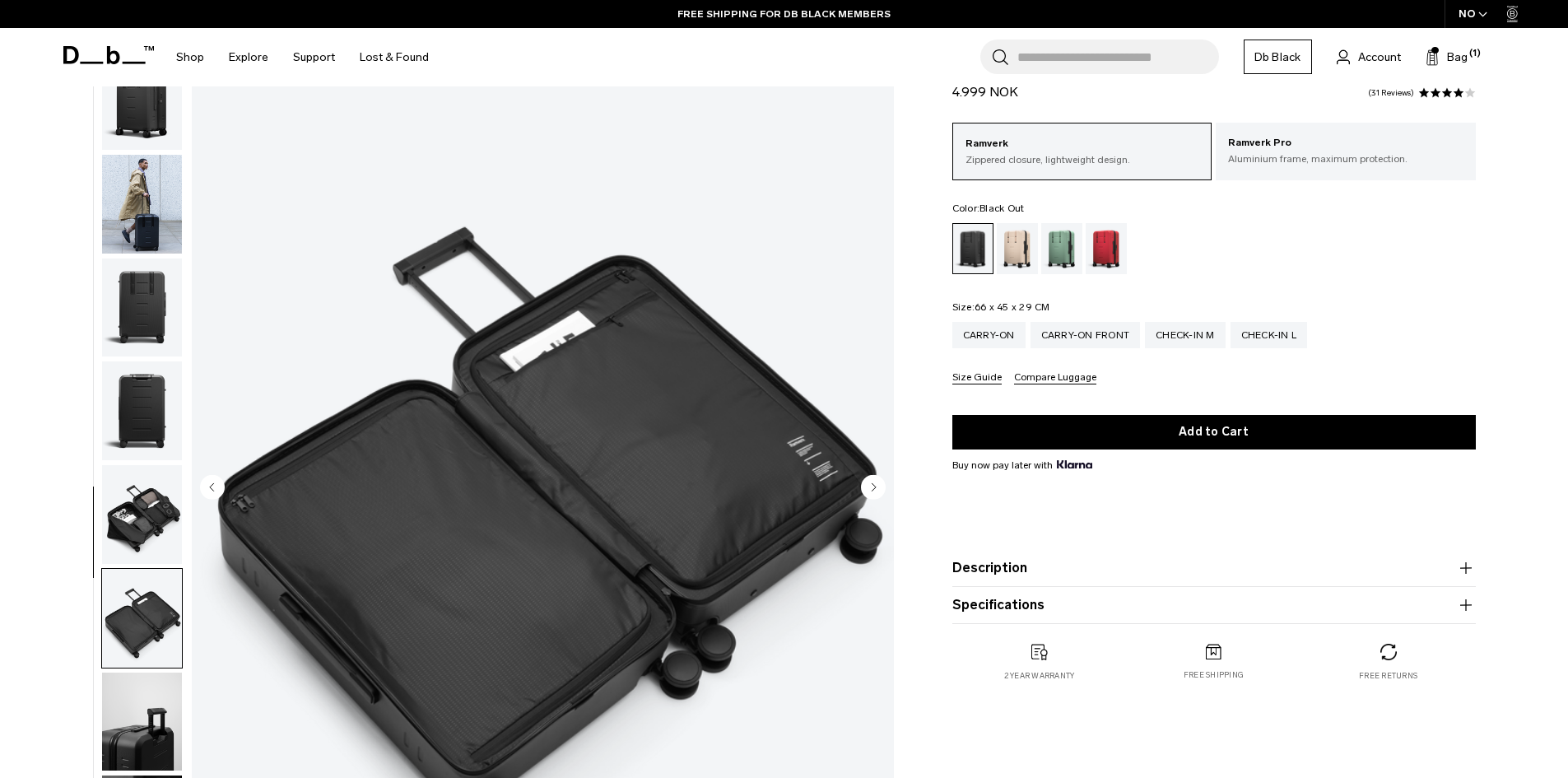
scroll to position [0, 0]
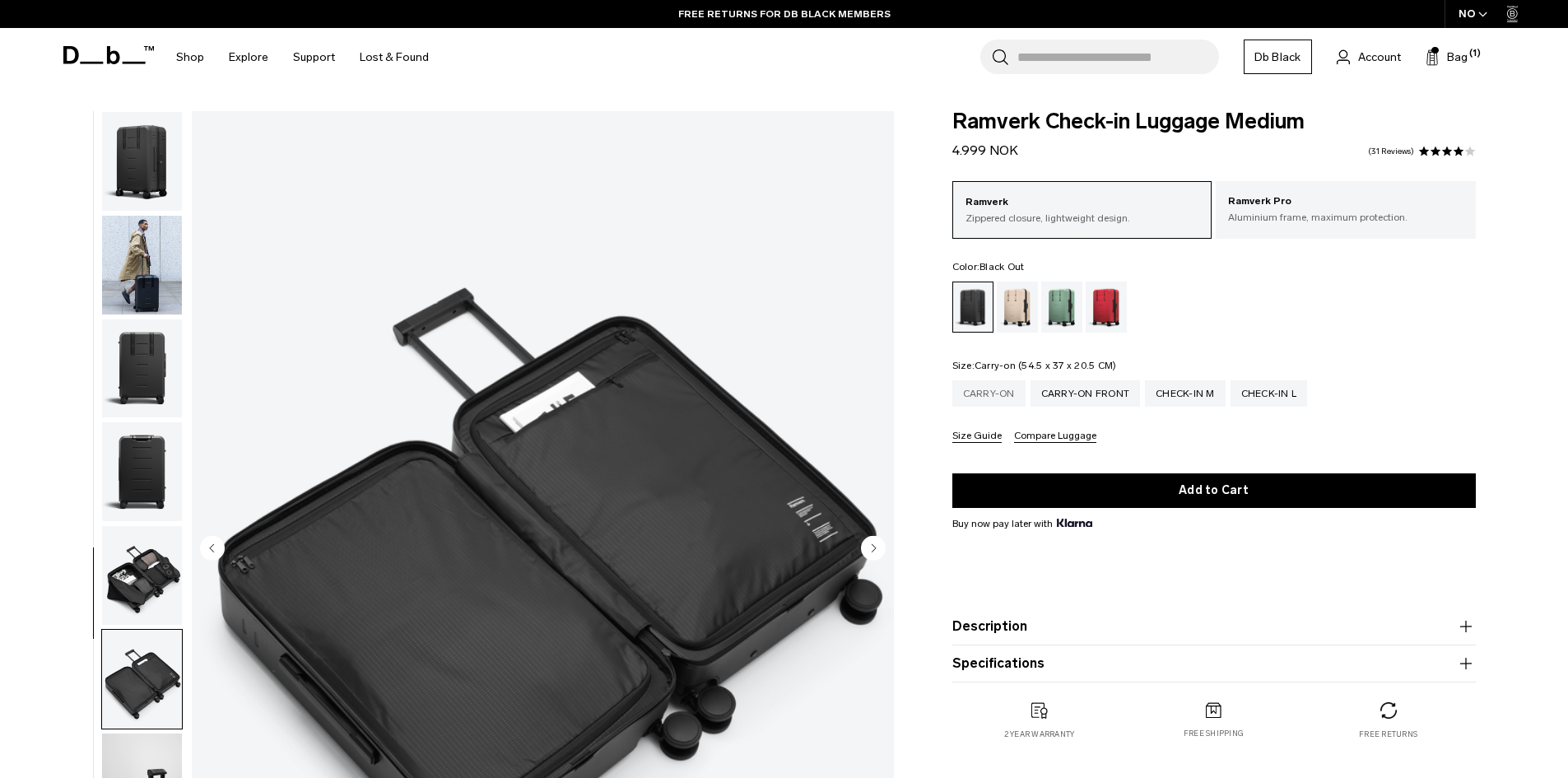
click at [989, 397] on div "Carry-on" at bounding box center [989, 394] width 74 height 26
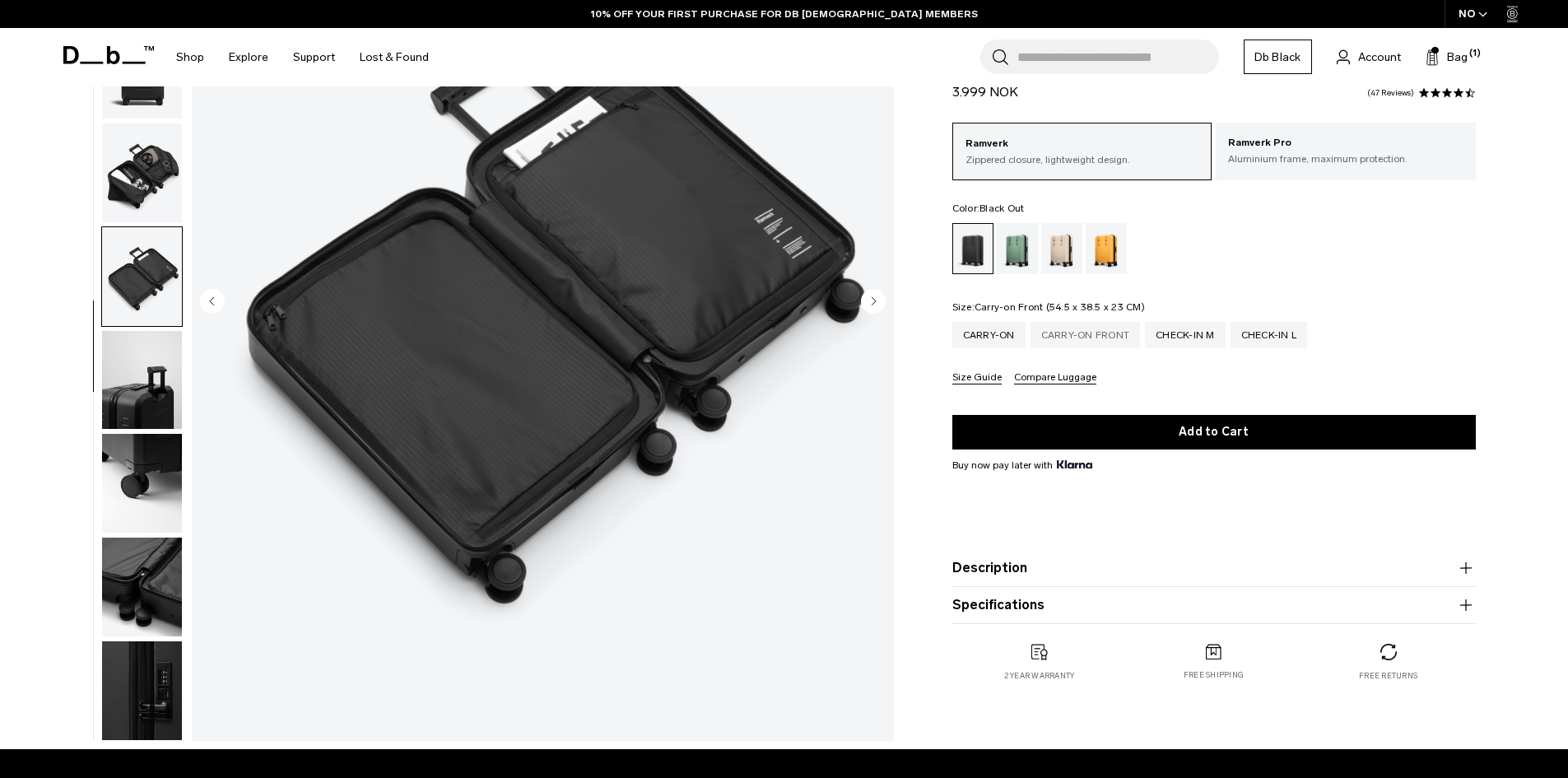
click at [1106, 334] on div "Carry-on Front" at bounding box center [1086, 335] width 110 height 26
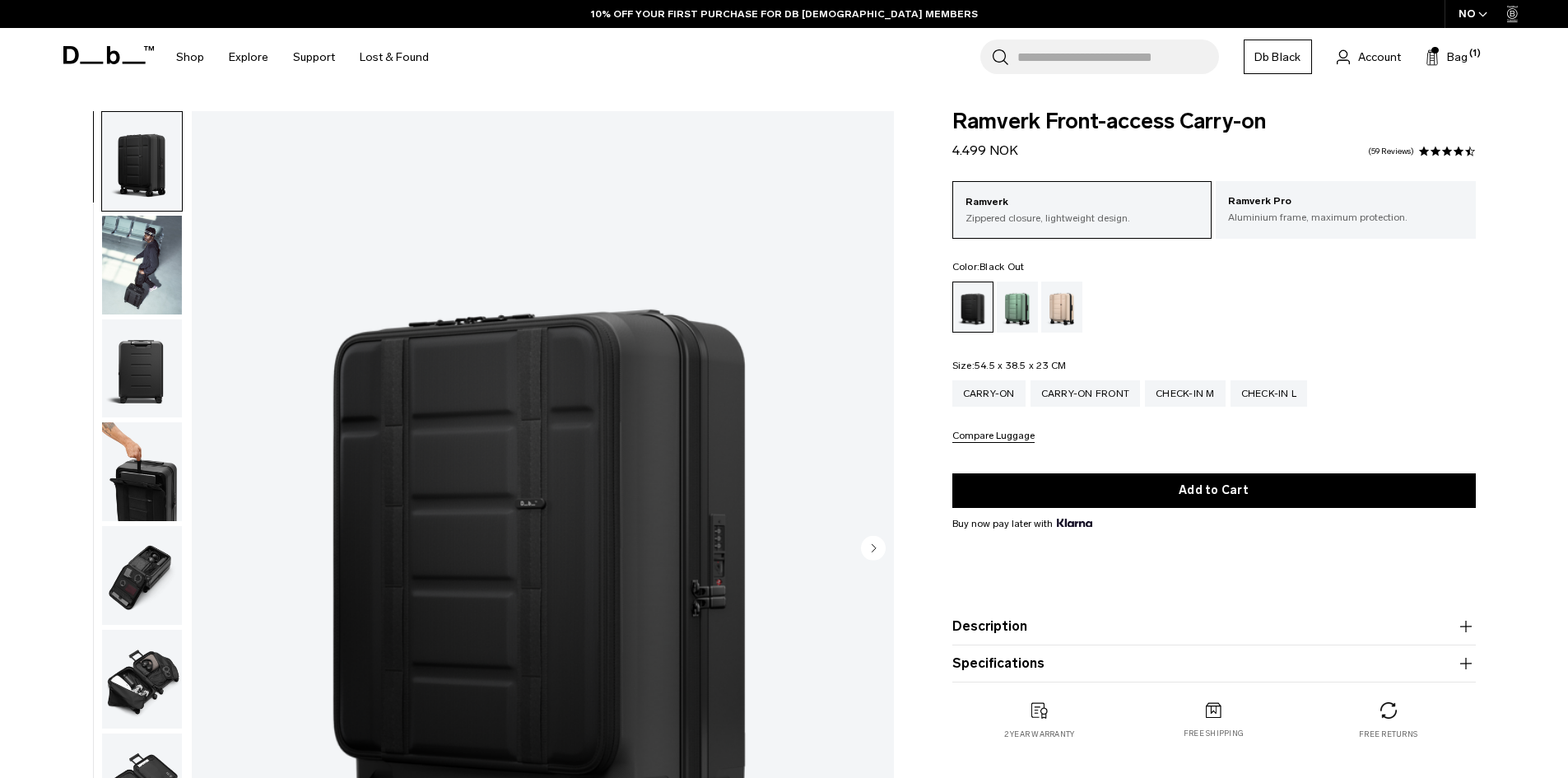
click at [146, 734] on img "button" at bounding box center [142, 783] width 80 height 98
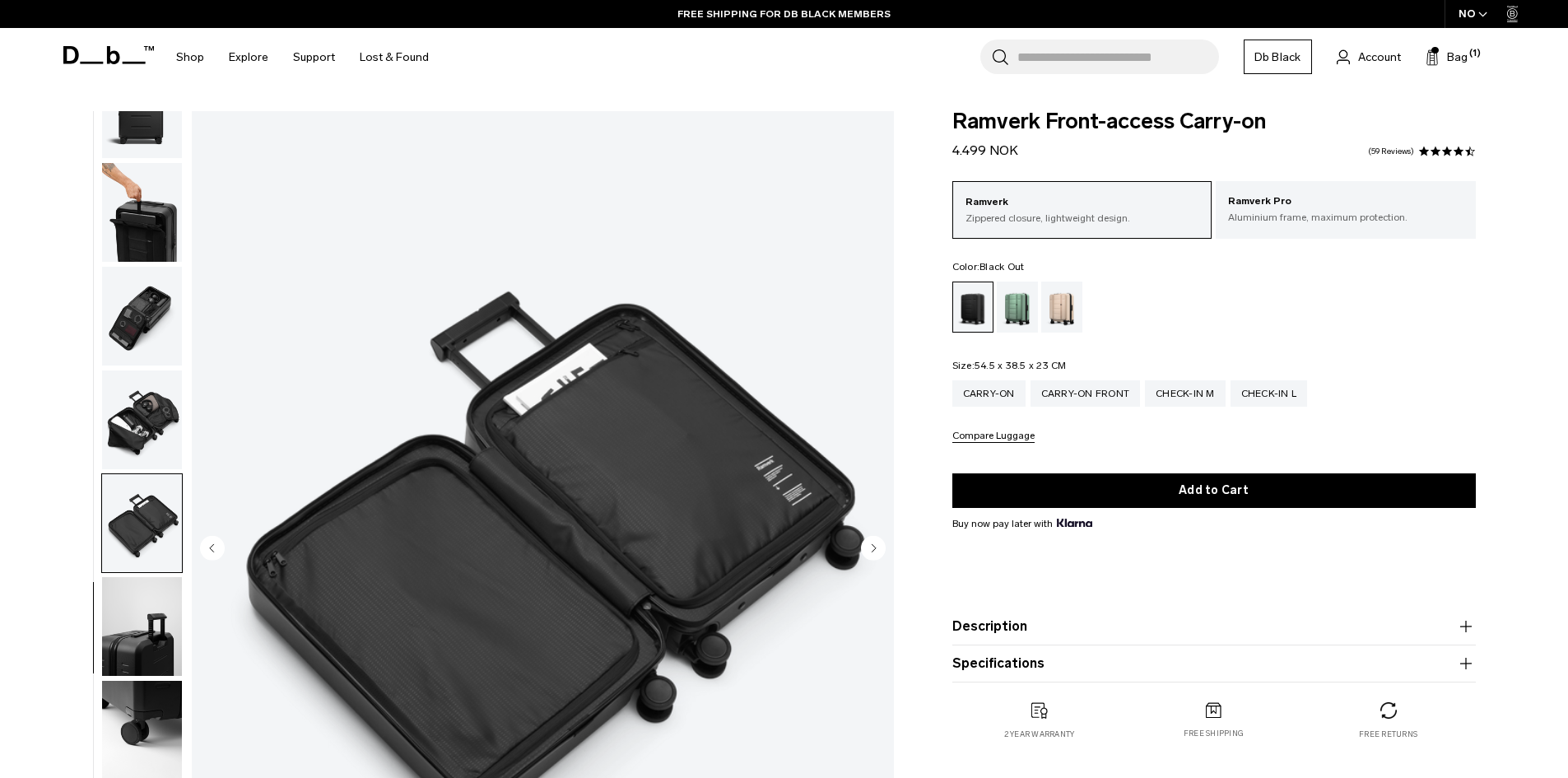
click at [165, 212] on img "button" at bounding box center [142, 212] width 80 height 98
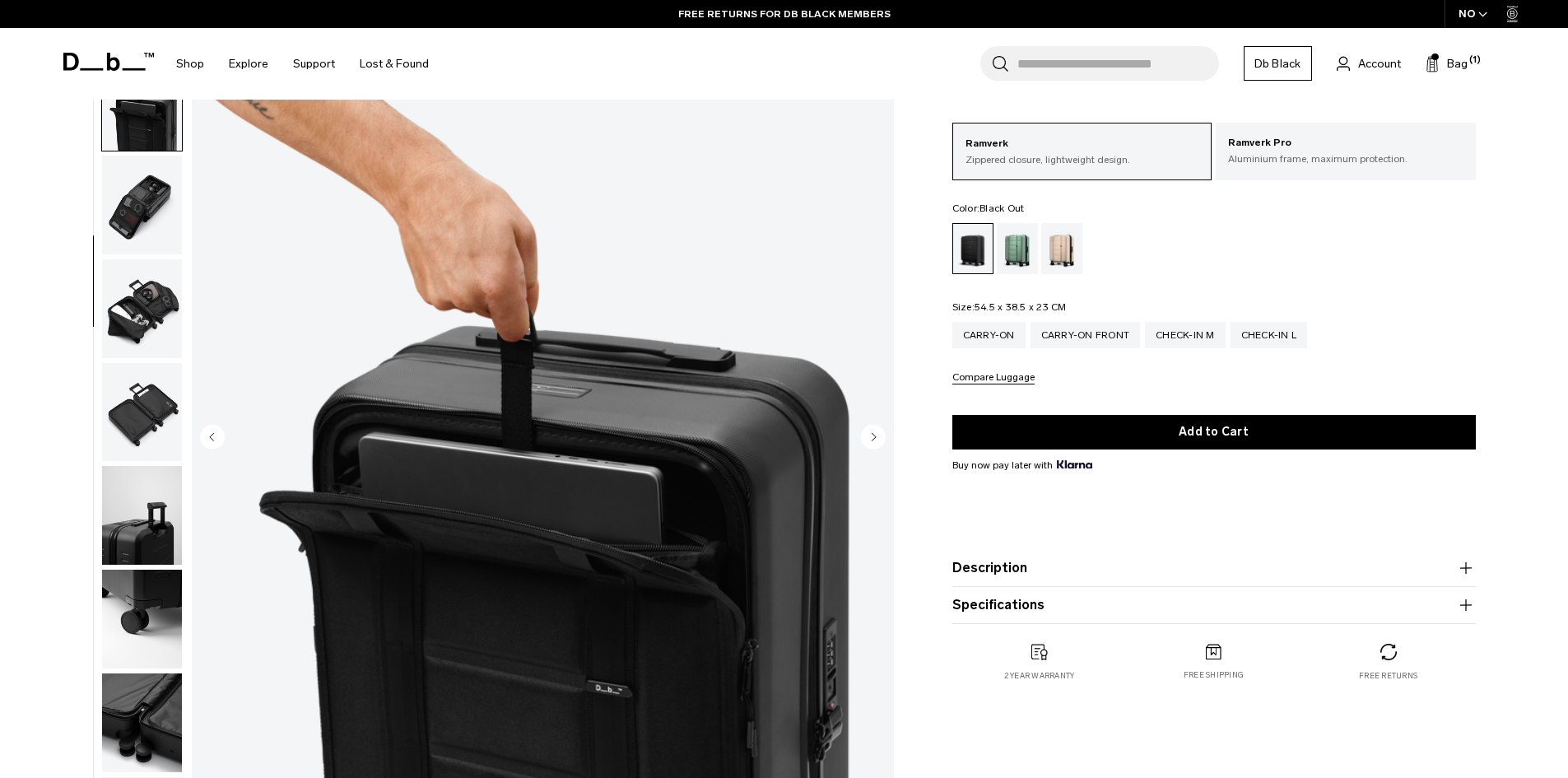
scroll to position [83, 0]
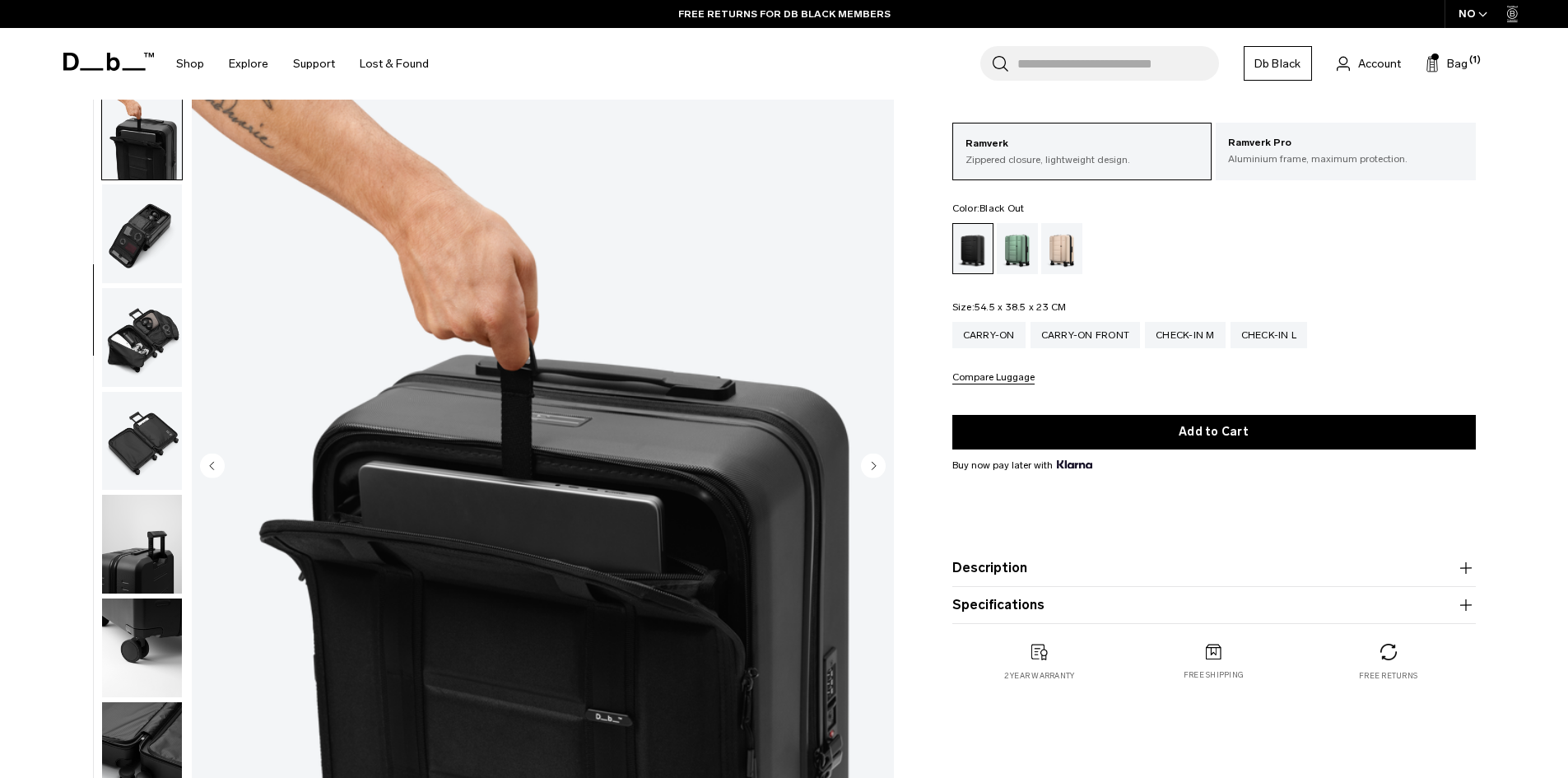
click at [112, 447] on img "button" at bounding box center [142, 441] width 80 height 98
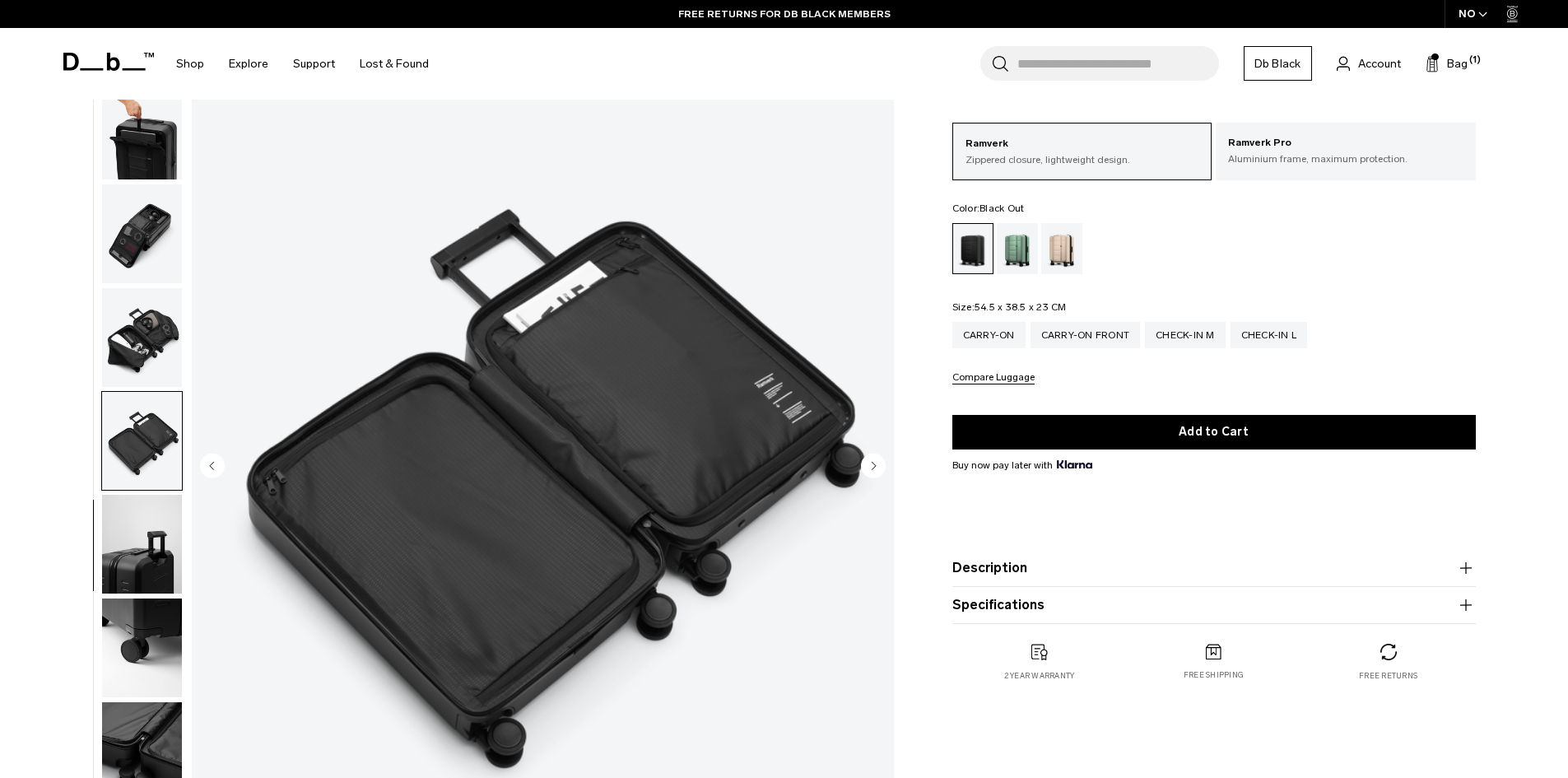
click at [141, 235] on img "button" at bounding box center [142, 233] width 80 height 98
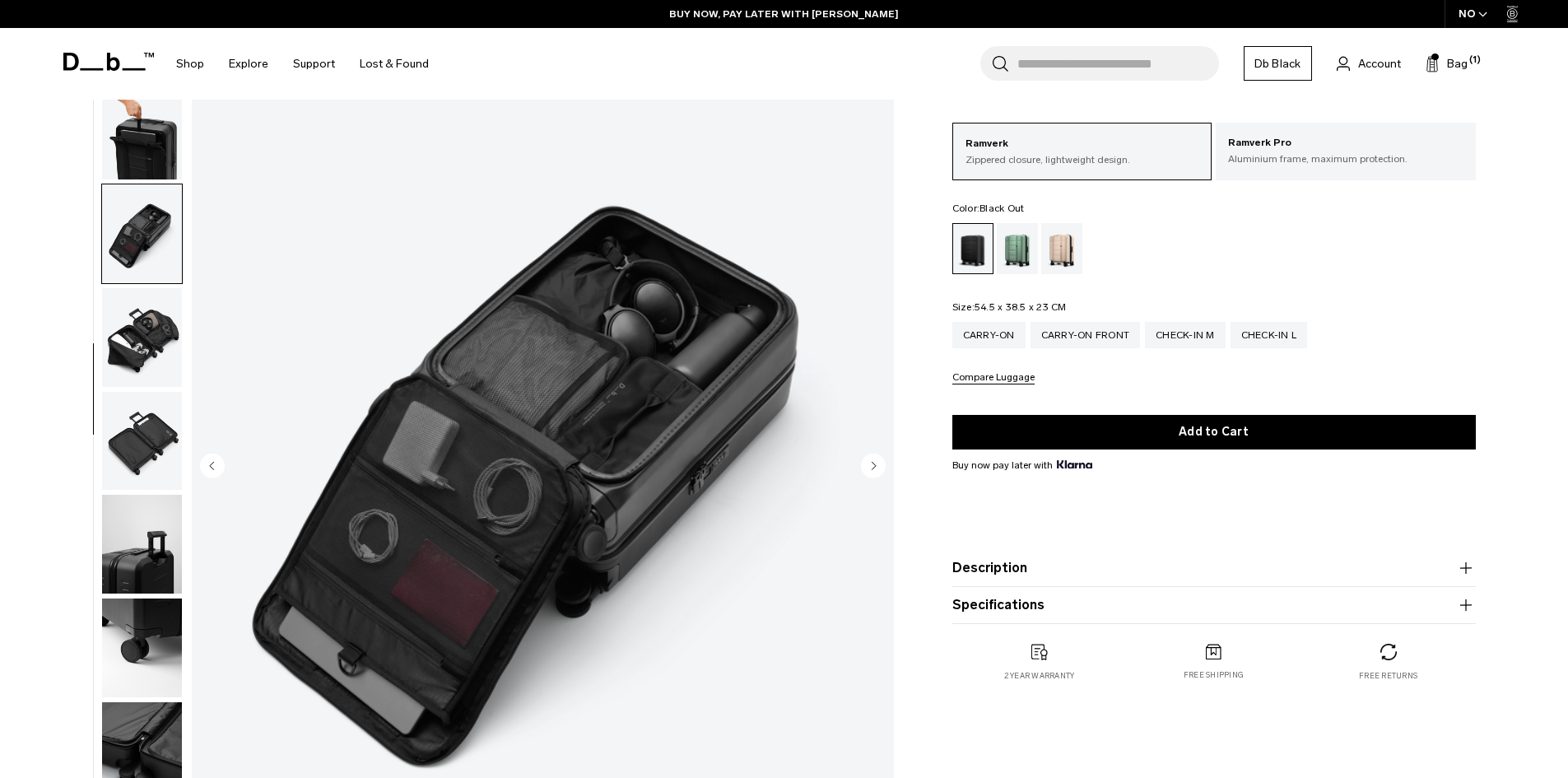
click at [1002, 571] on button "Description" at bounding box center [1214, 568] width 524 height 20
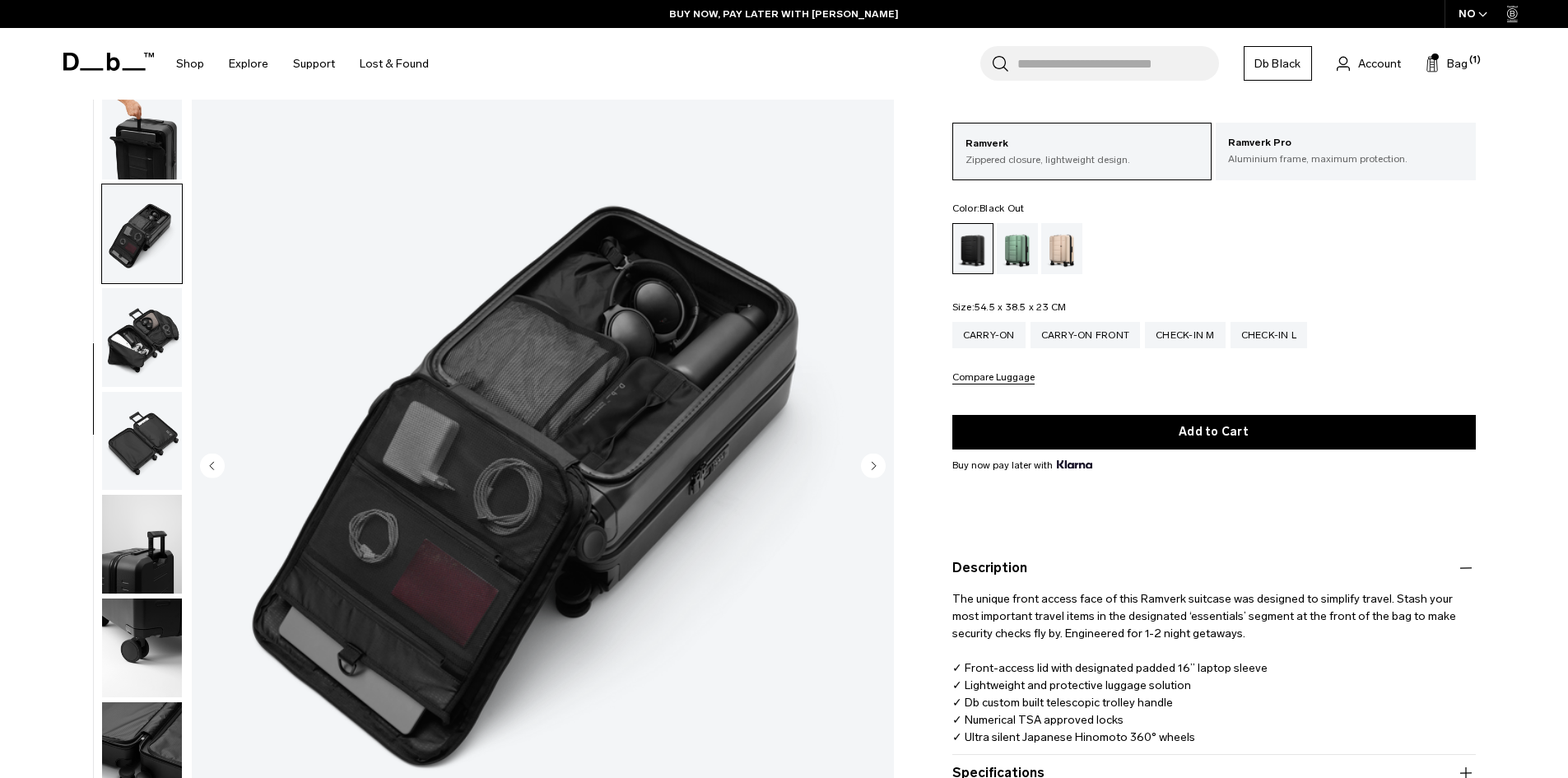
click at [993, 569] on button "Description" at bounding box center [1214, 568] width 524 height 20
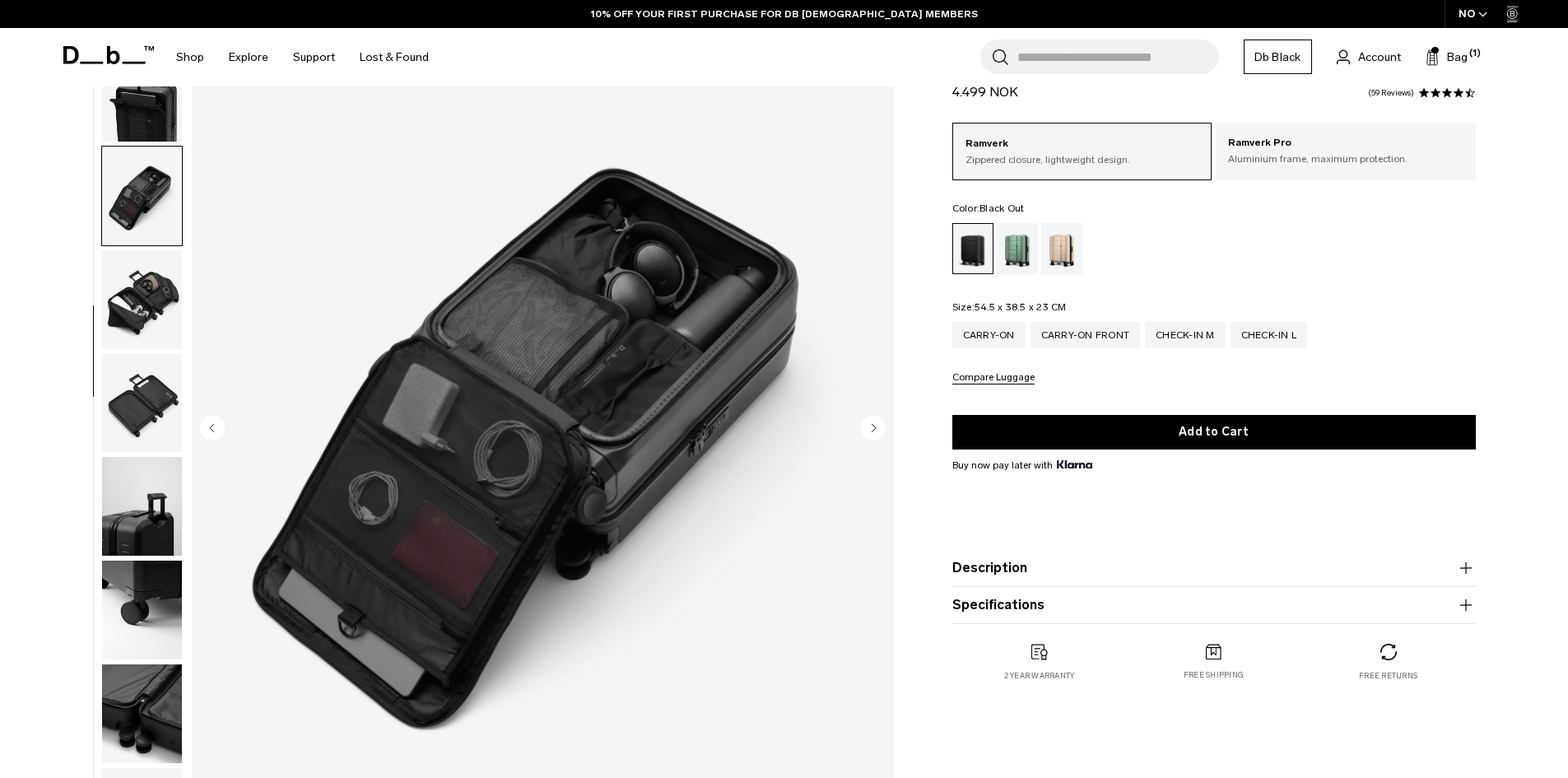
scroll to position [412, 0]
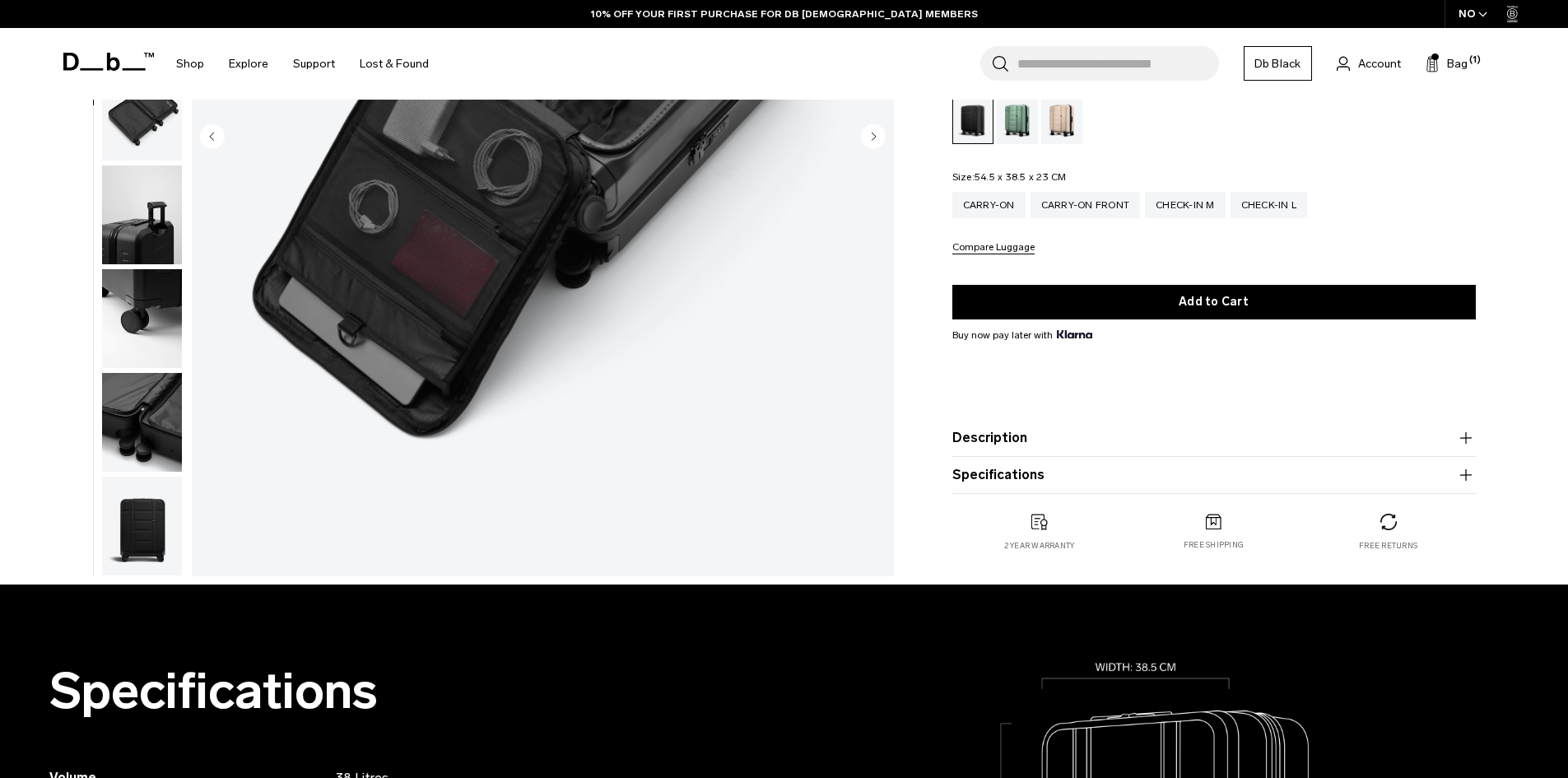
click at [1041, 439] on button "Description" at bounding box center [1214, 439] width 524 height 20
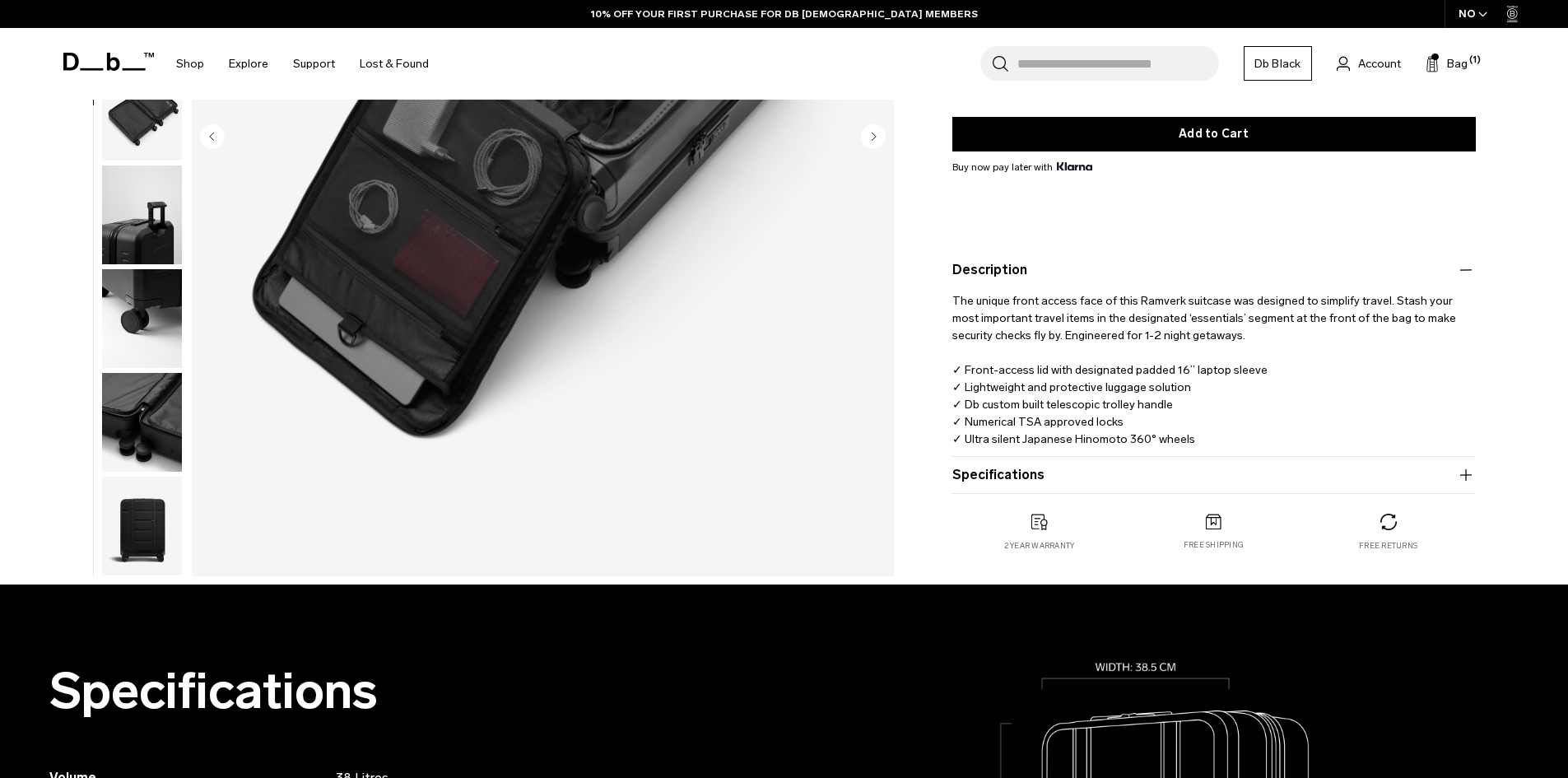
click at [1069, 467] on button "Specifications" at bounding box center [1214, 476] width 524 height 20
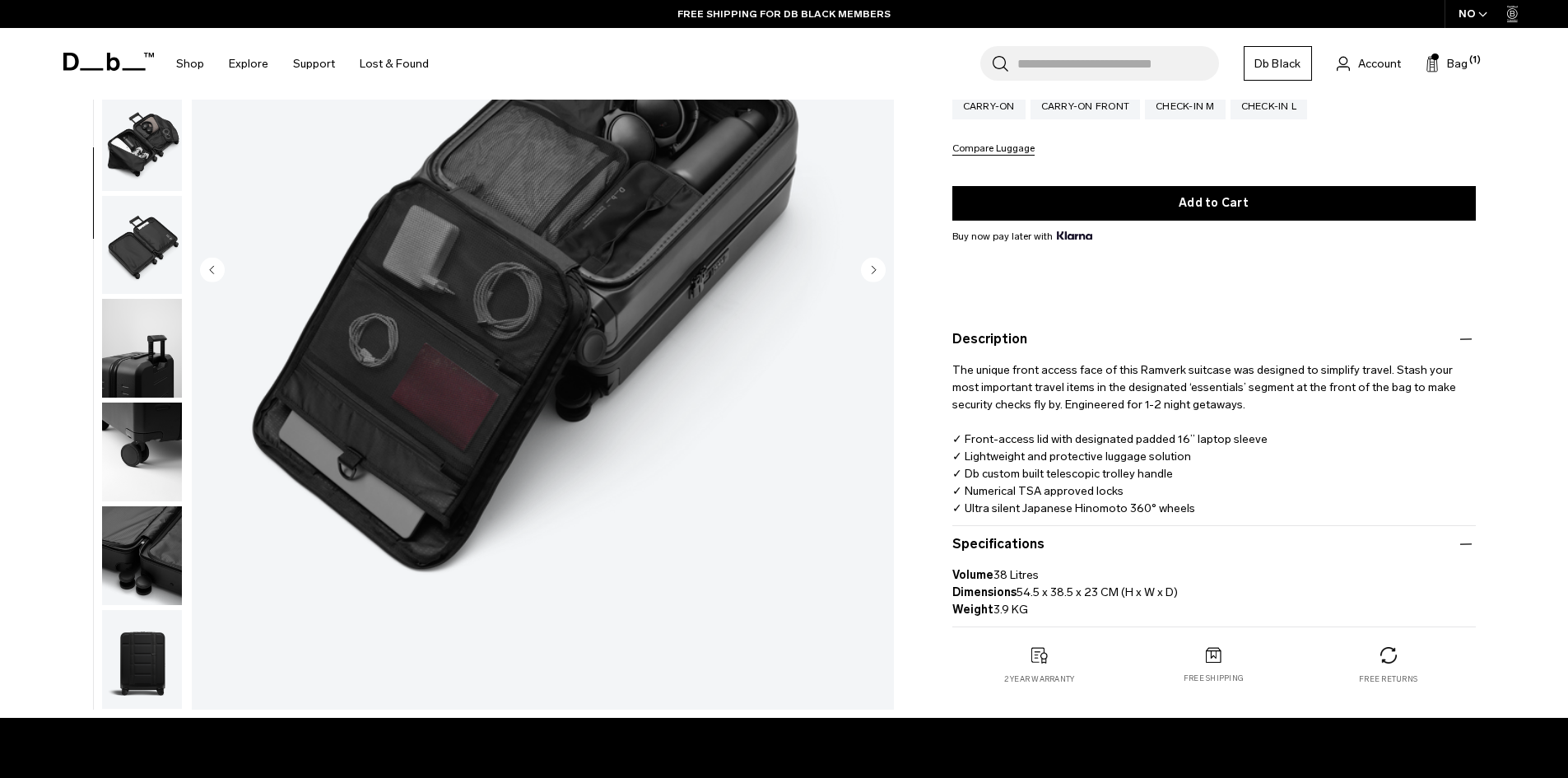
scroll to position [83, 0]
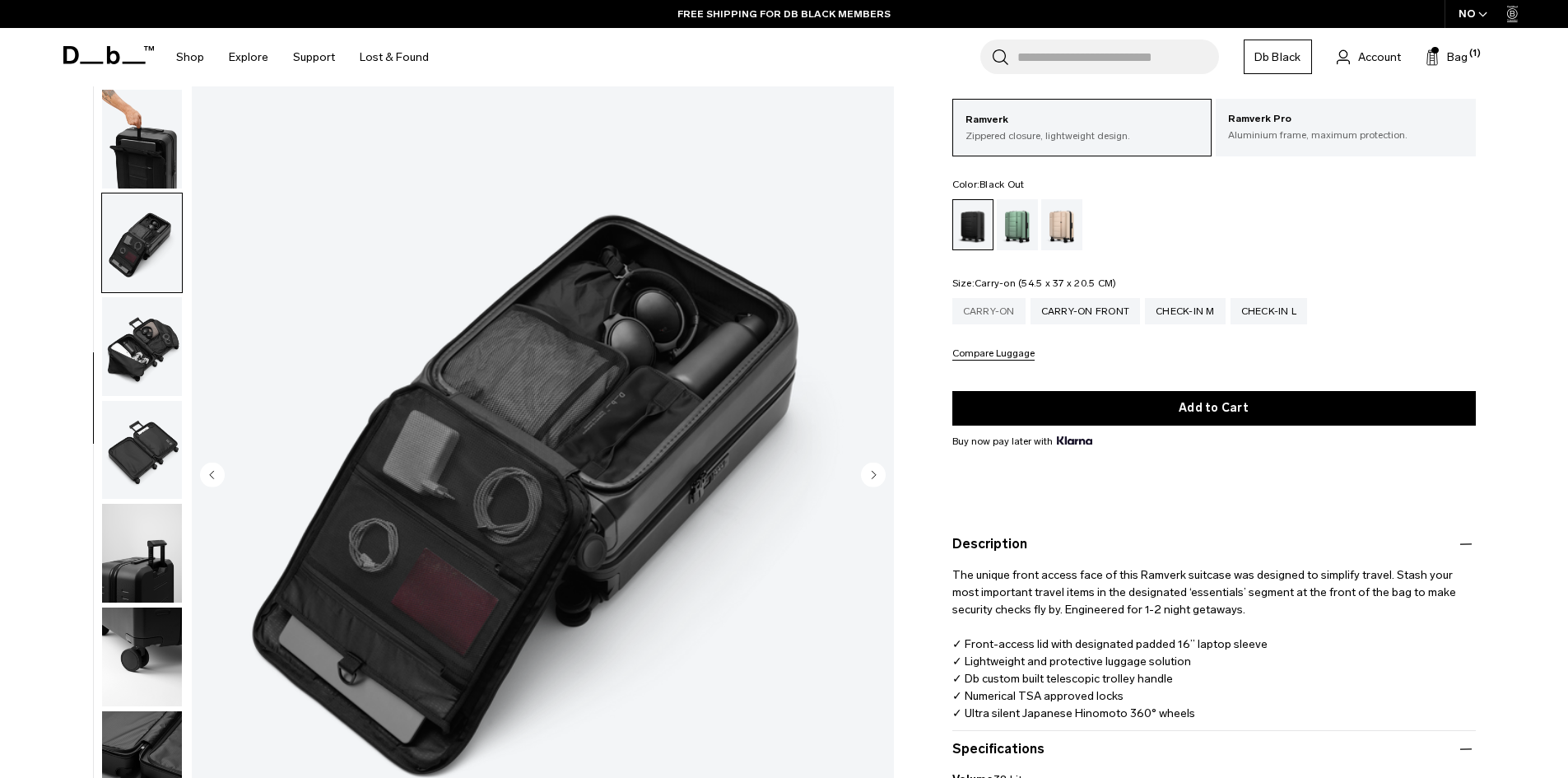
click at [996, 309] on div "Carry-on" at bounding box center [989, 311] width 74 height 26
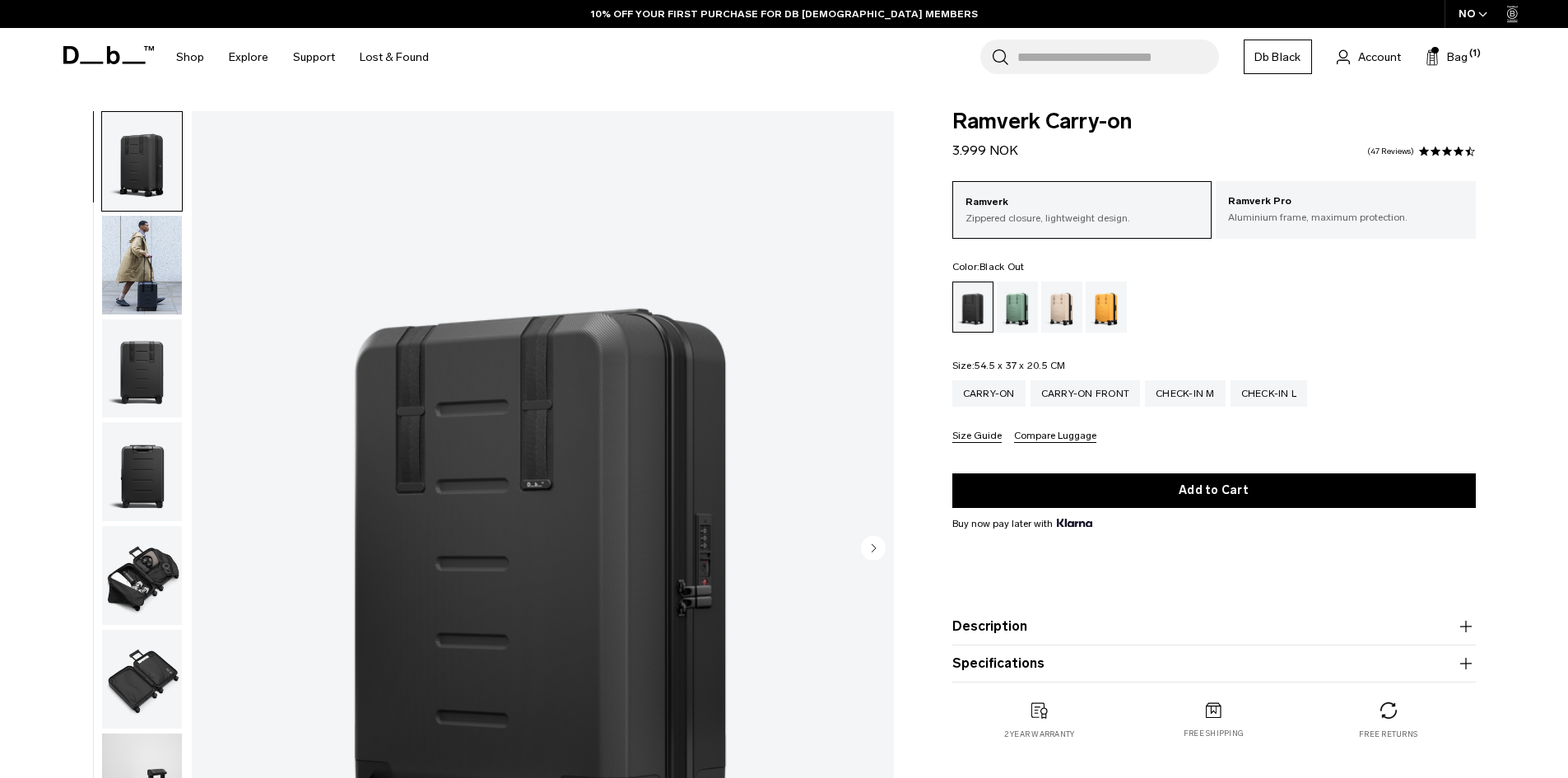
click at [1006, 654] on button "Specifications" at bounding box center [1214, 664] width 524 height 20
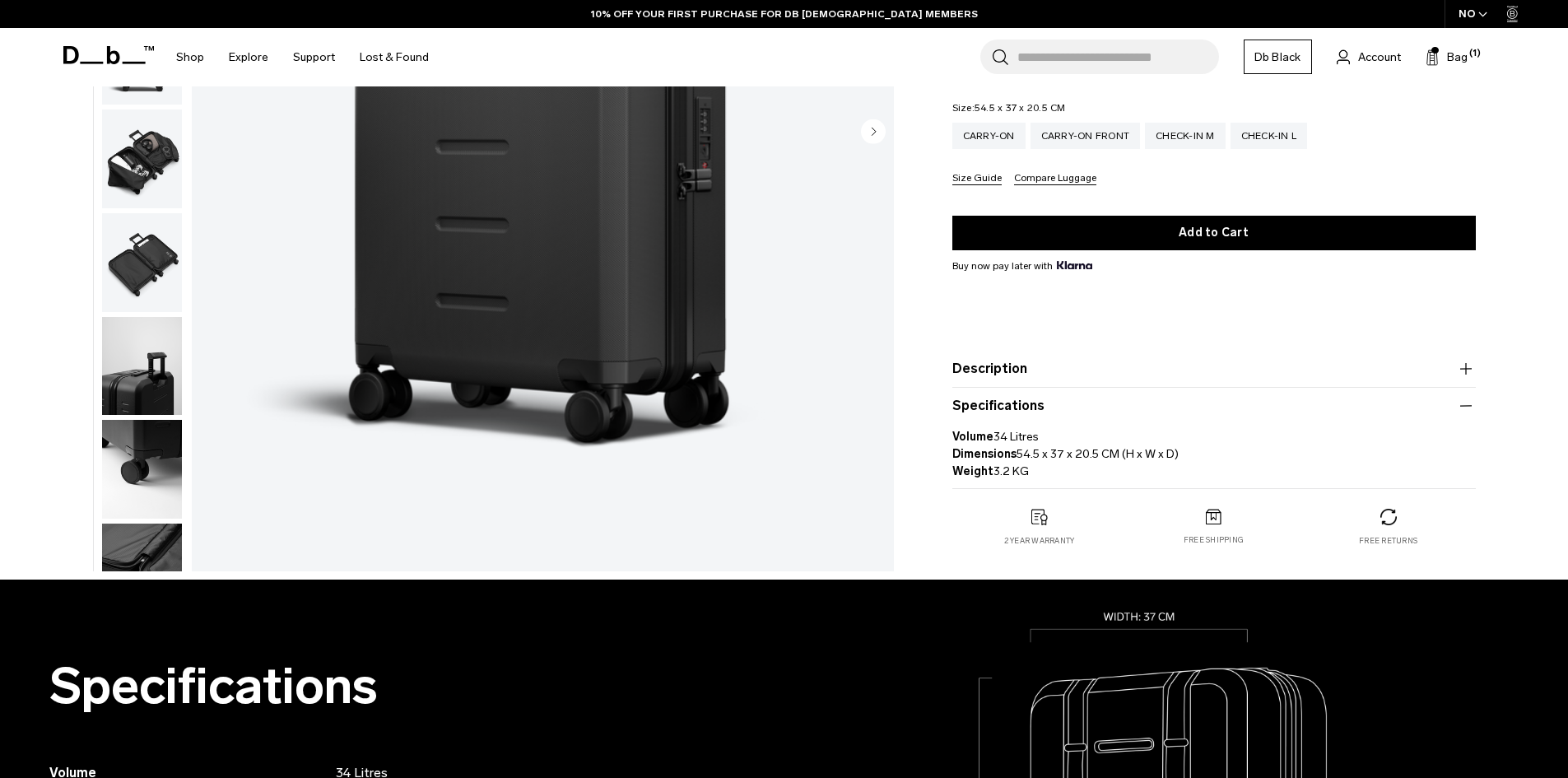
scroll to position [83, 0]
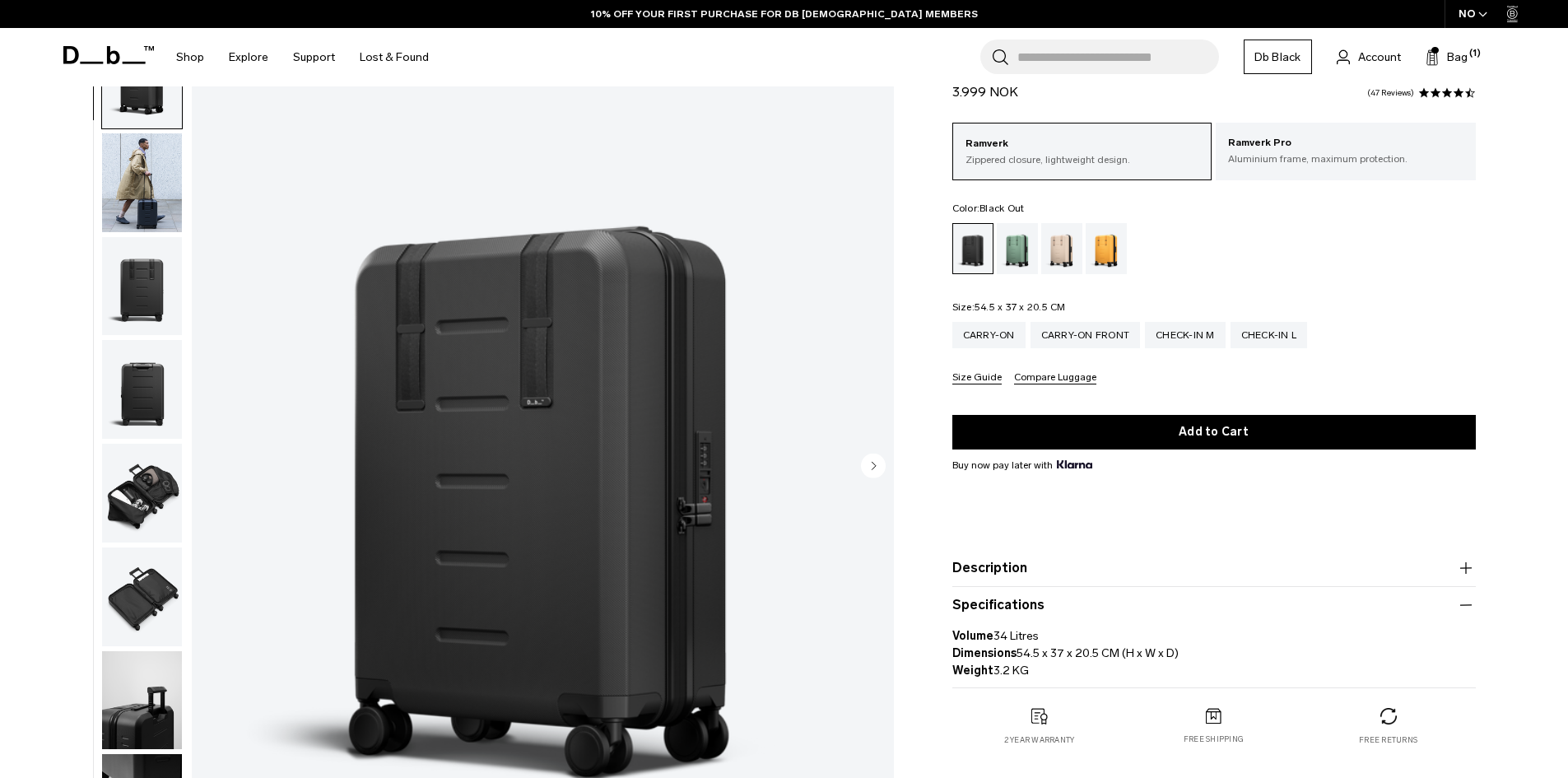
click at [995, 570] on button "Description" at bounding box center [1214, 568] width 524 height 20
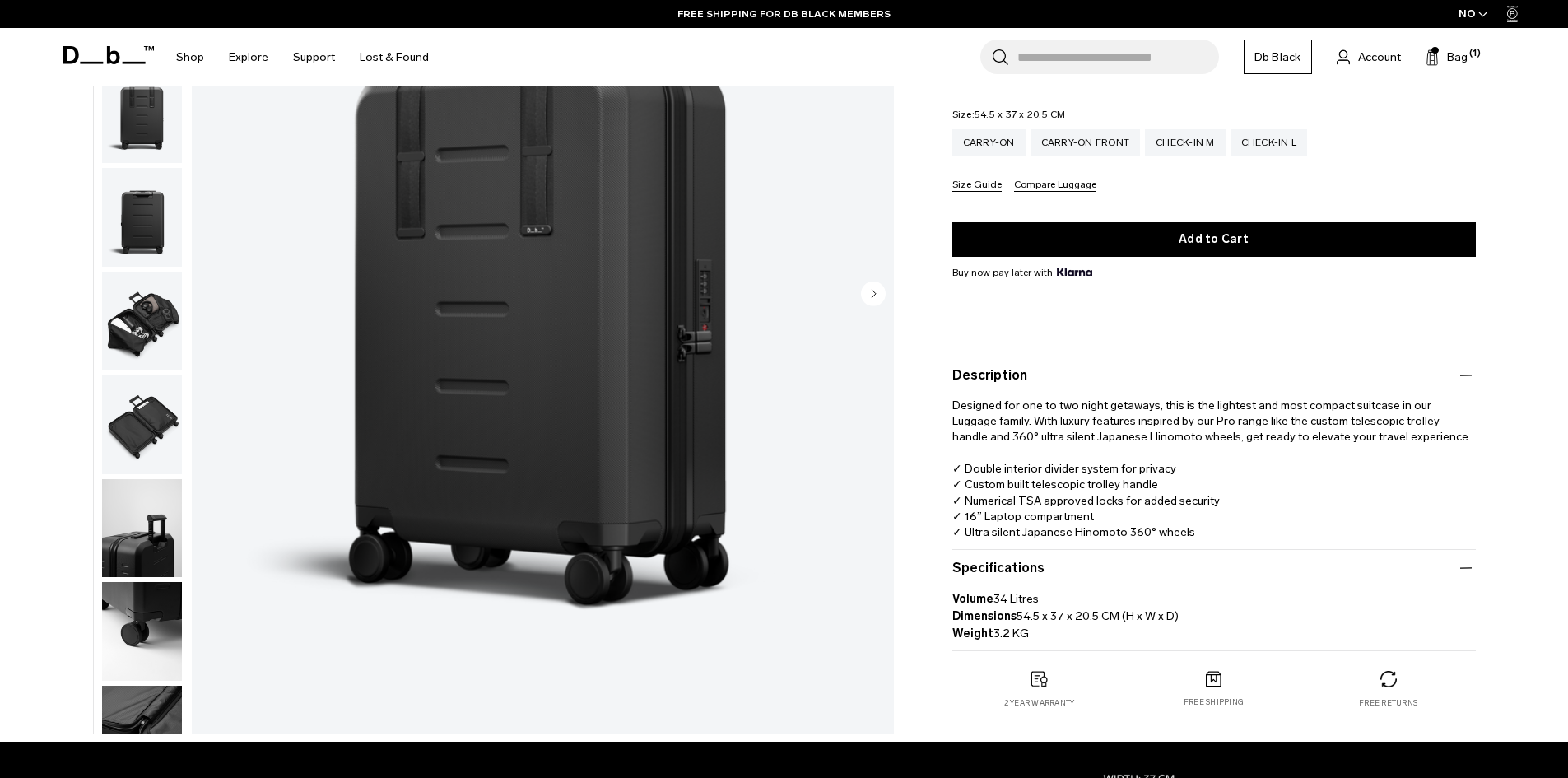
scroll to position [247, 0]
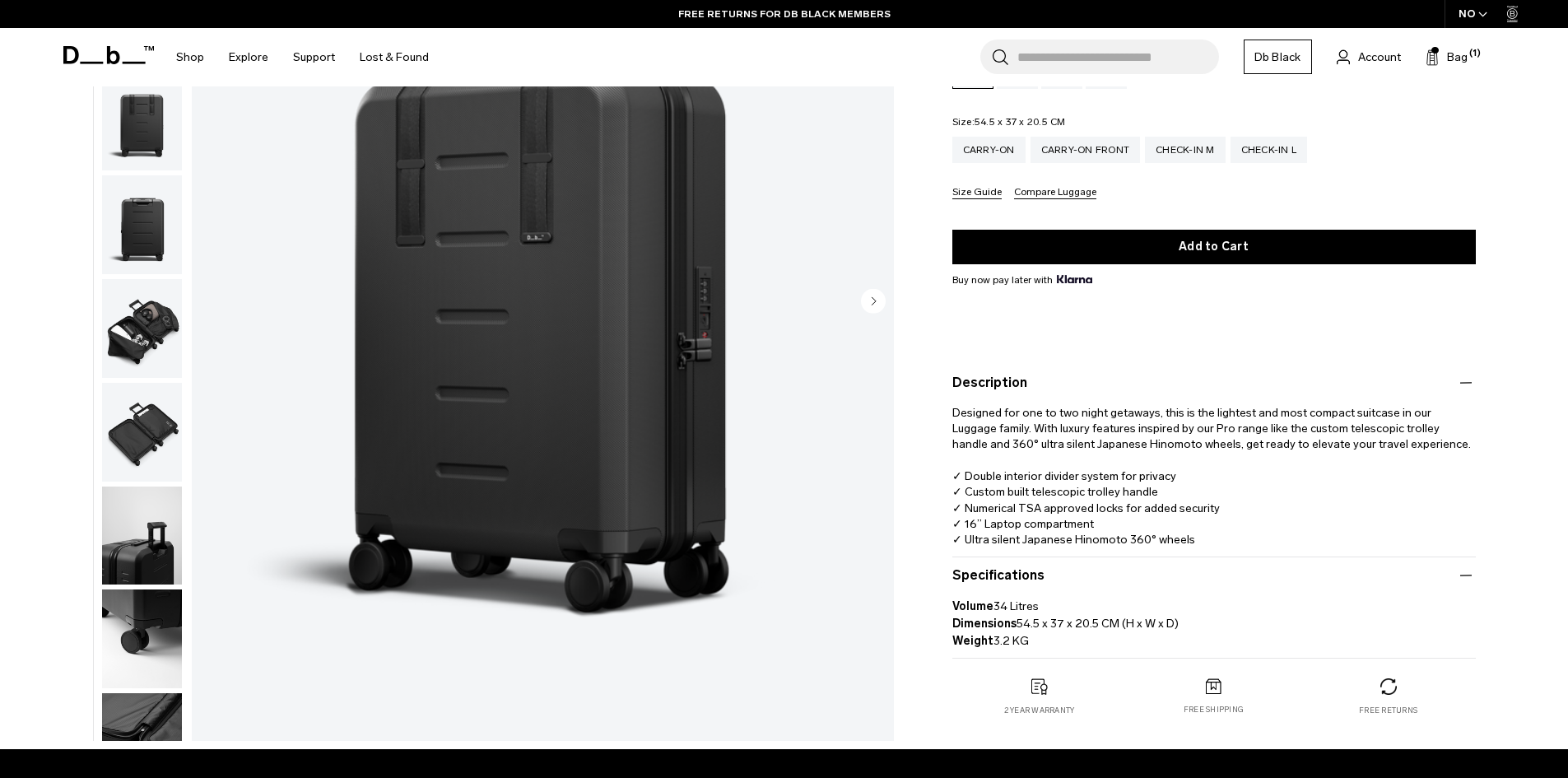
click at [158, 427] on img "button" at bounding box center [142, 432] width 80 height 98
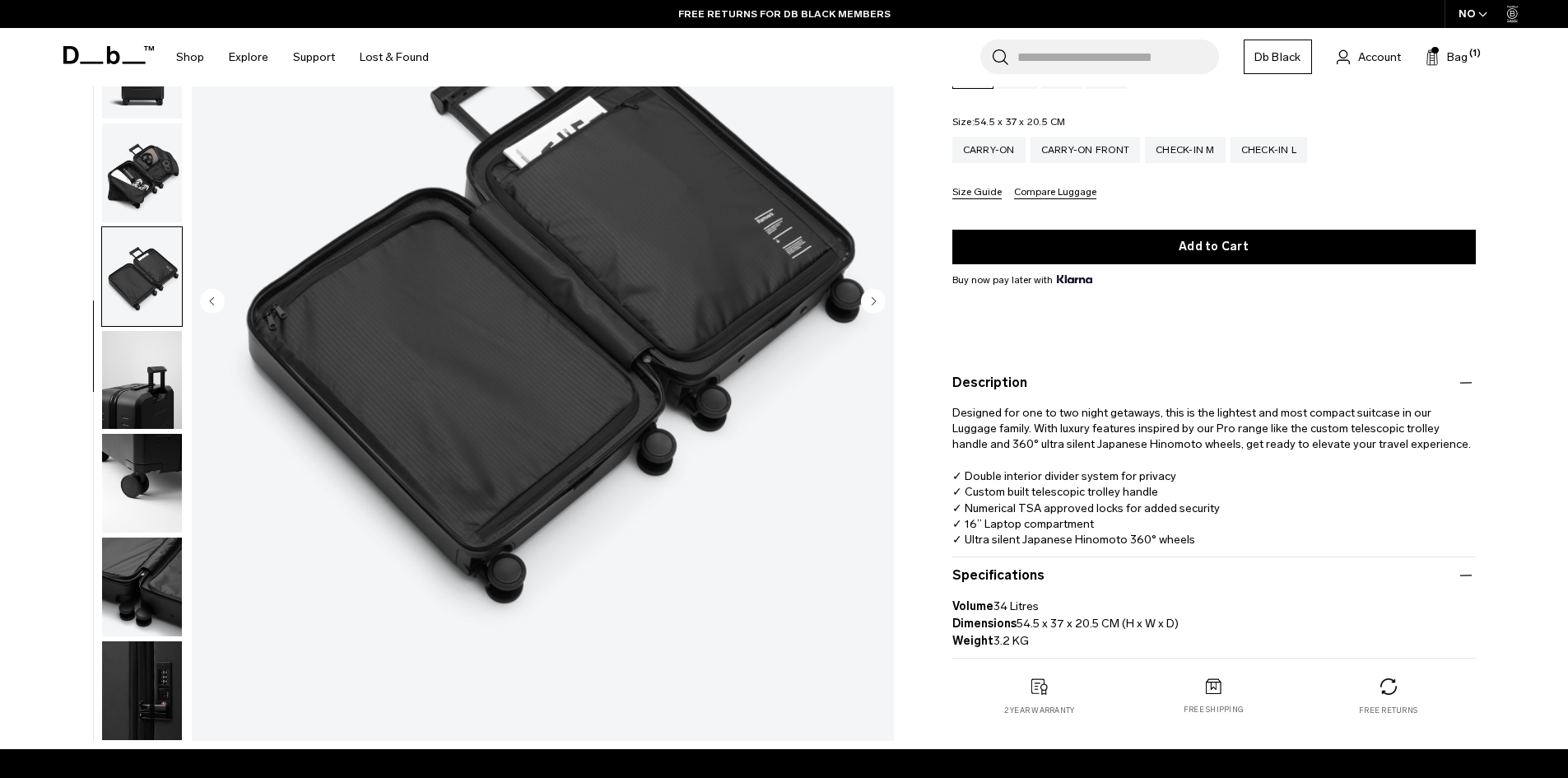
scroll to position [0, 0]
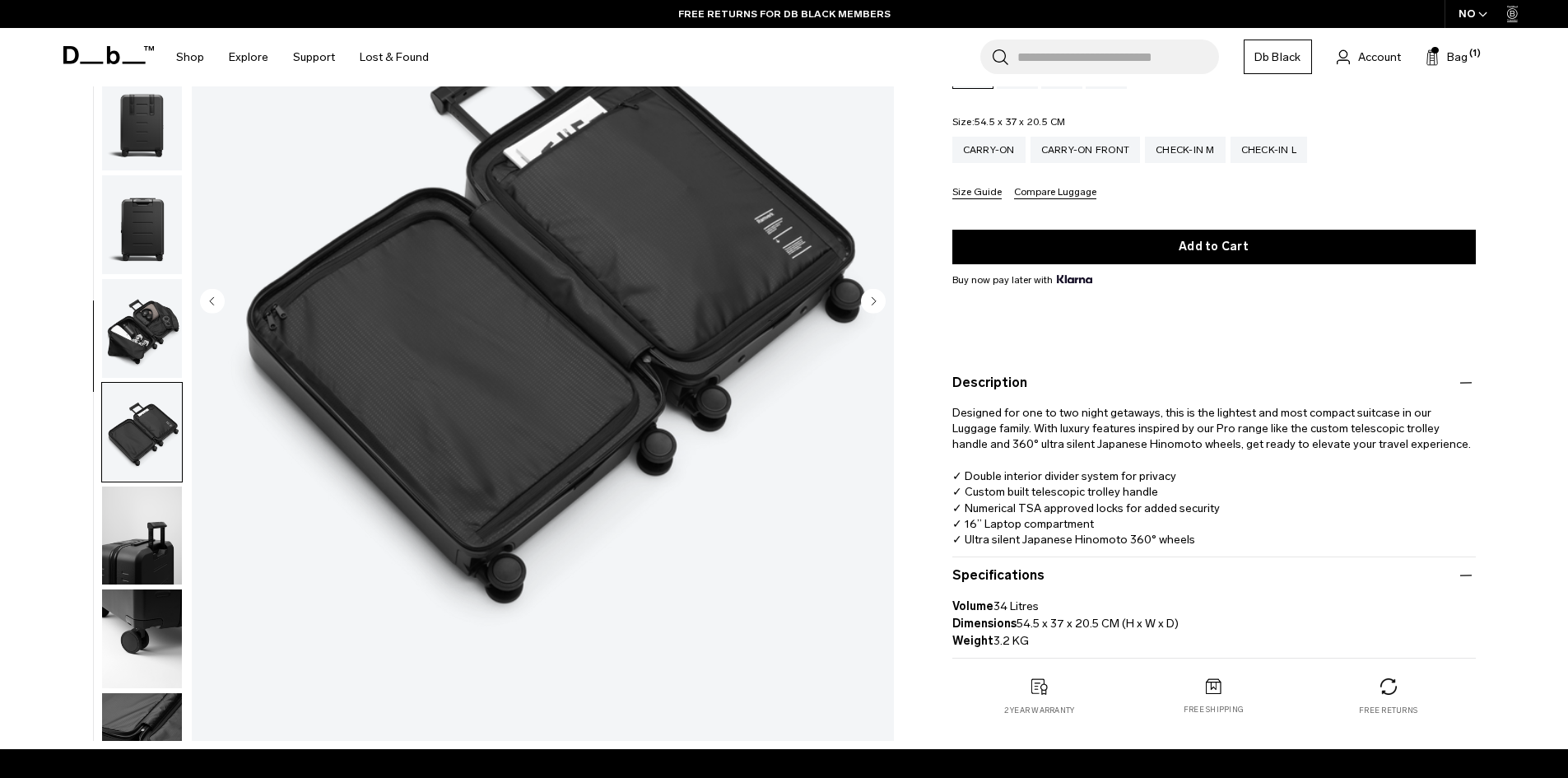
click at [146, 295] on img "button" at bounding box center [142, 328] width 80 height 98
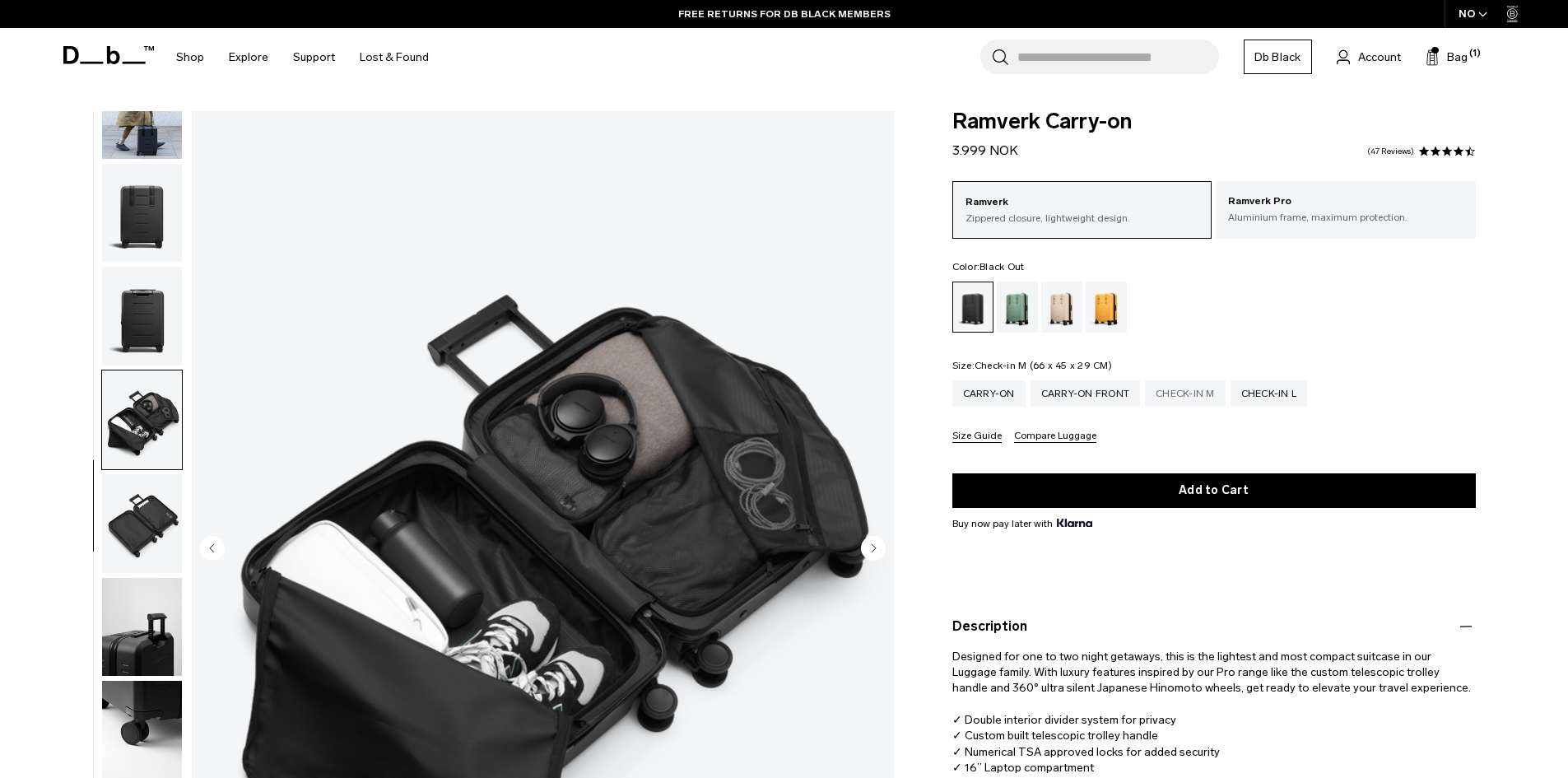
click at [1201, 395] on div "Check-in M" at bounding box center [1185, 394] width 81 height 26
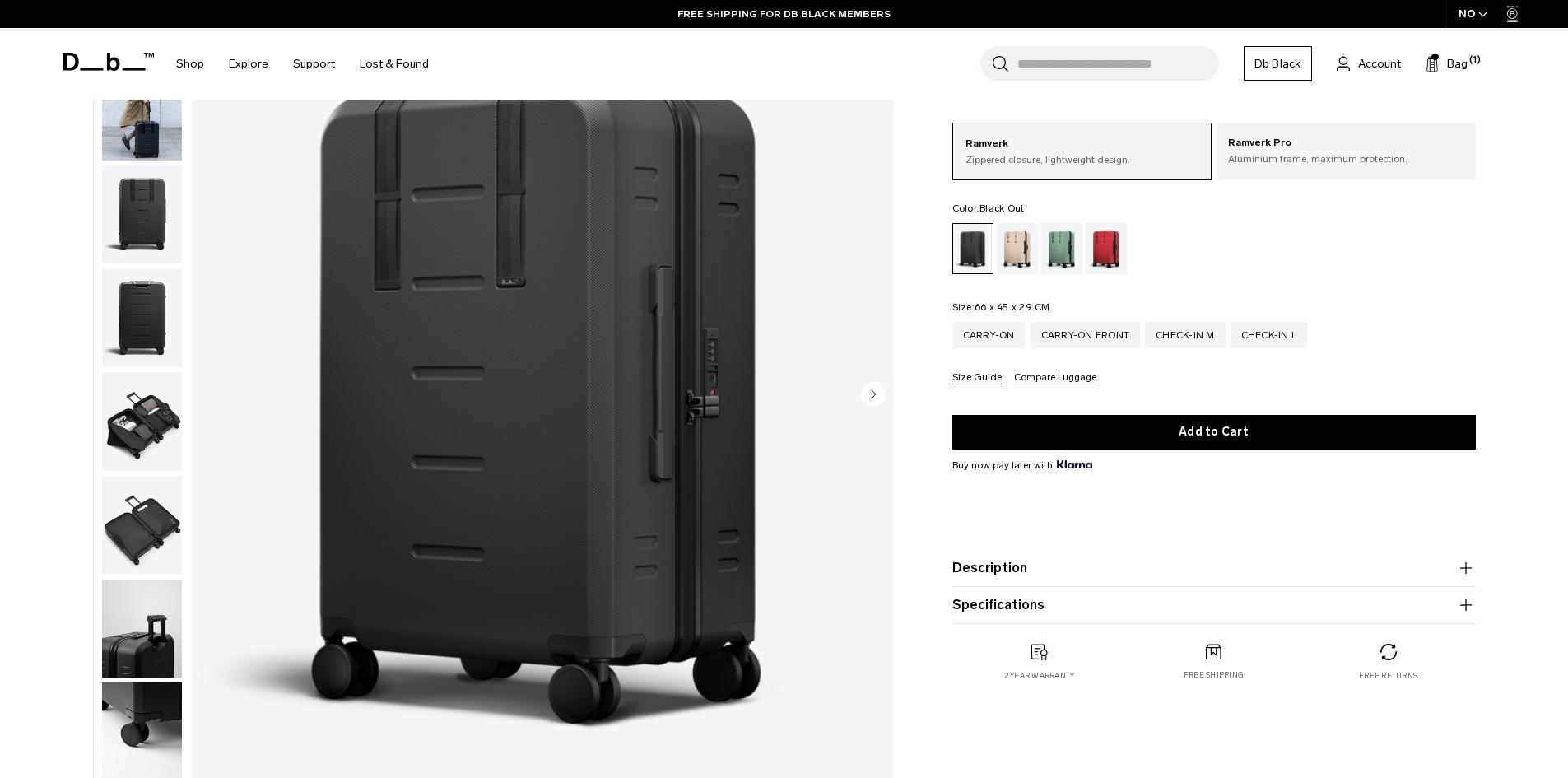
scroll to position [165, 0]
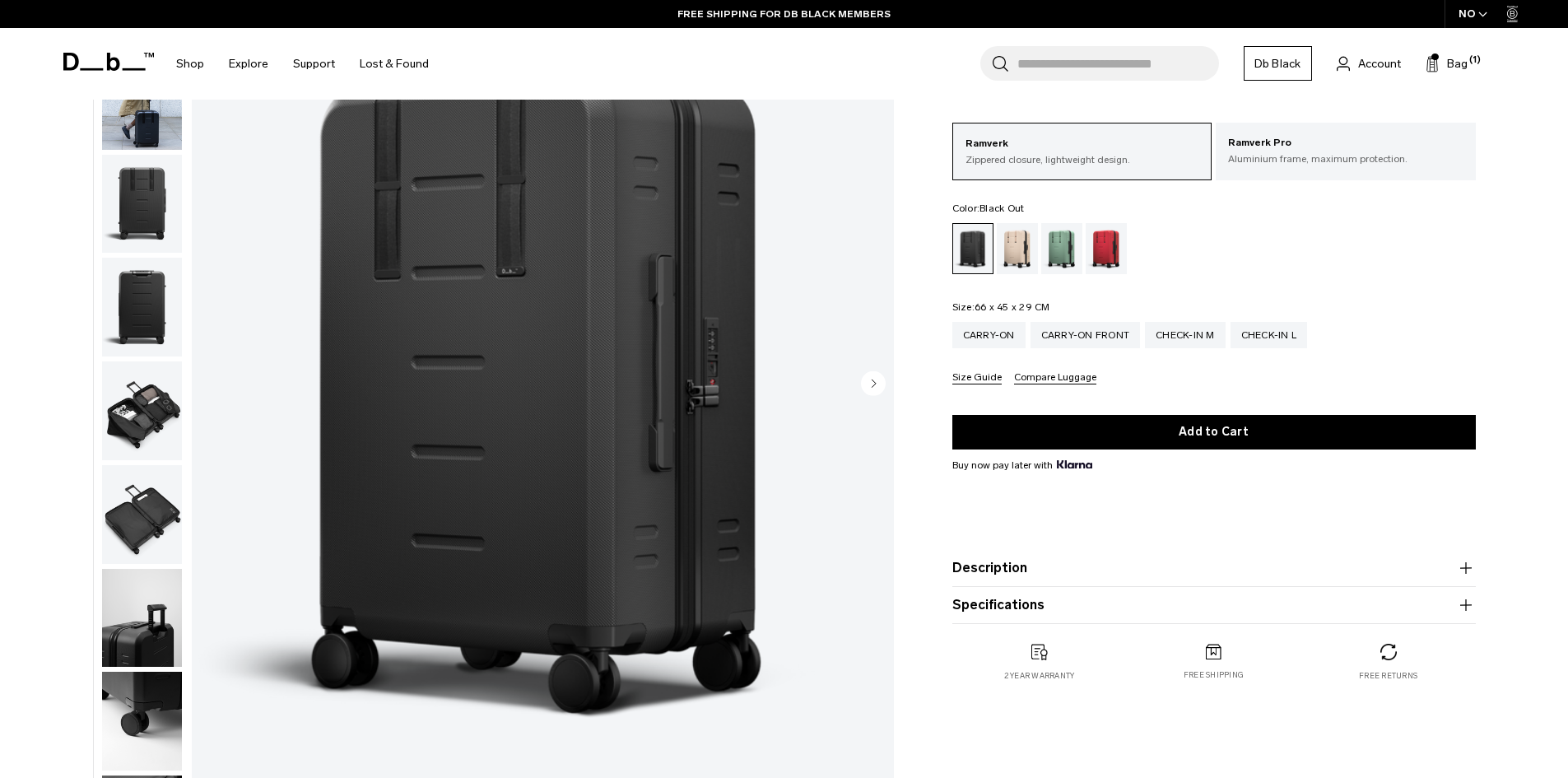
click at [1026, 569] on button "Description" at bounding box center [1214, 568] width 524 height 20
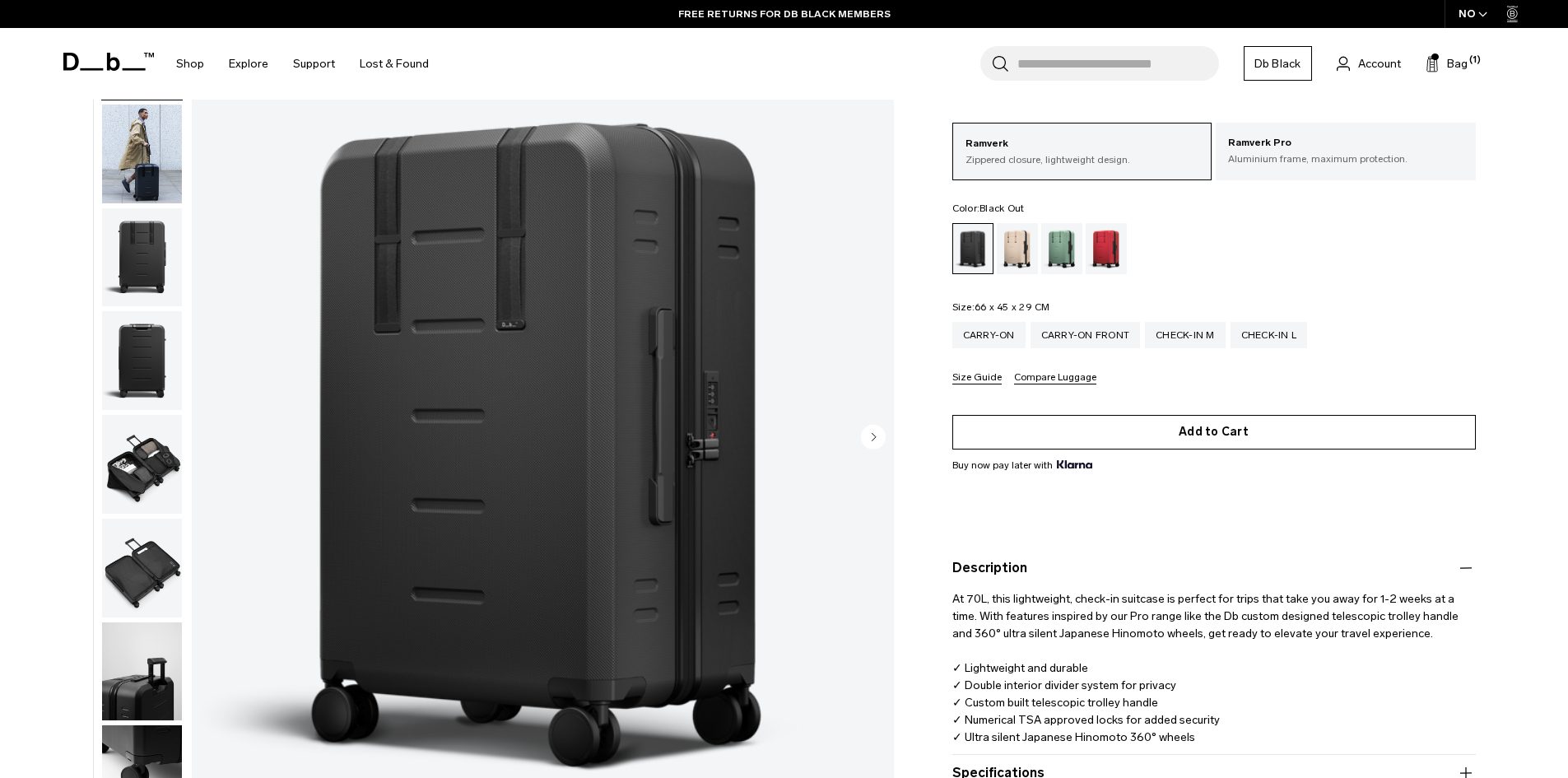
scroll to position [83, 0]
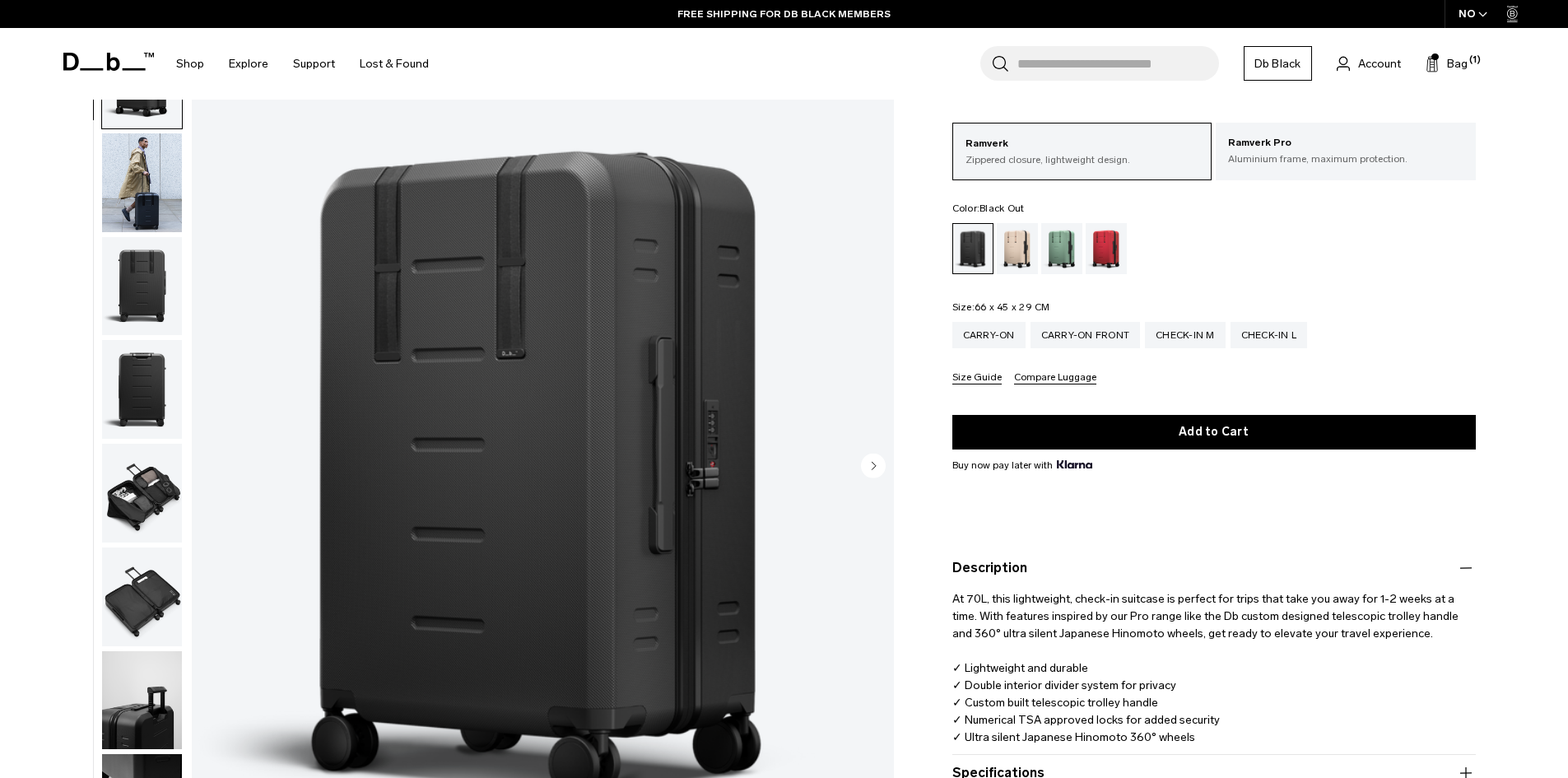
click at [139, 179] on img "button" at bounding box center [142, 182] width 80 height 98
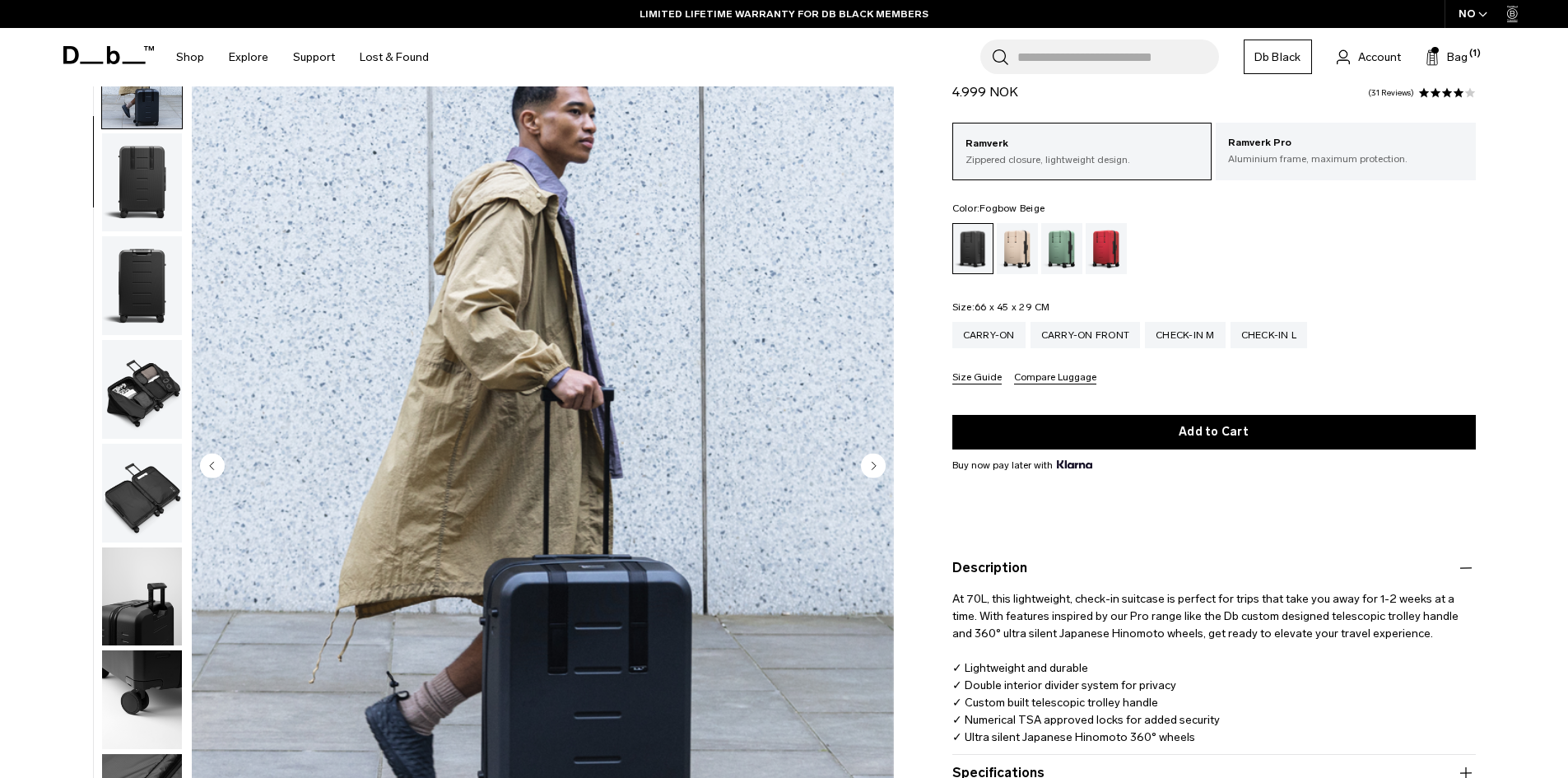
click at [1029, 249] on div "Fogbow Beige" at bounding box center [1018, 248] width 42 height 51
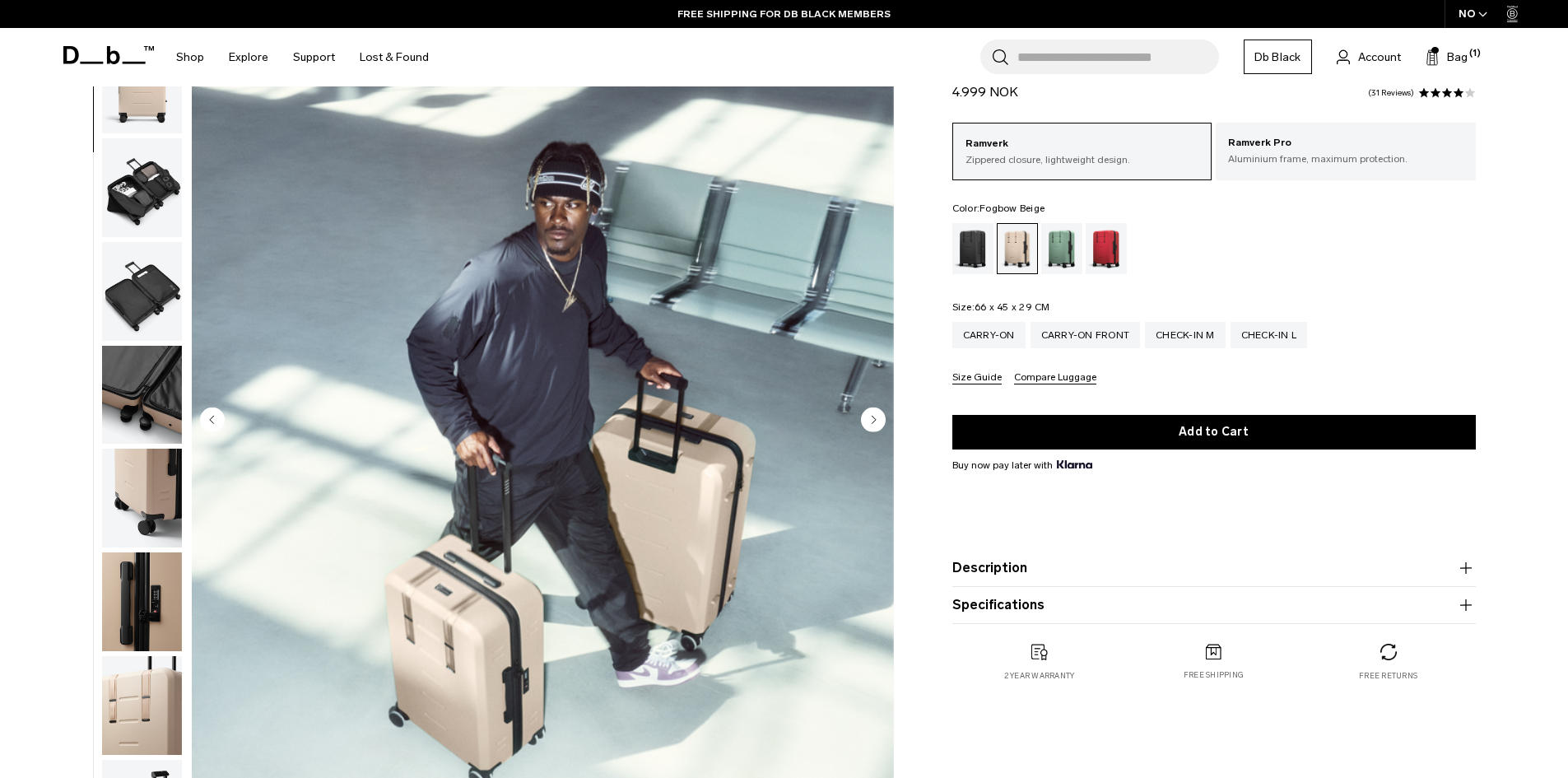
scroll to position [247, 0]
